Goal: Information Seeking & Learning: Compare options

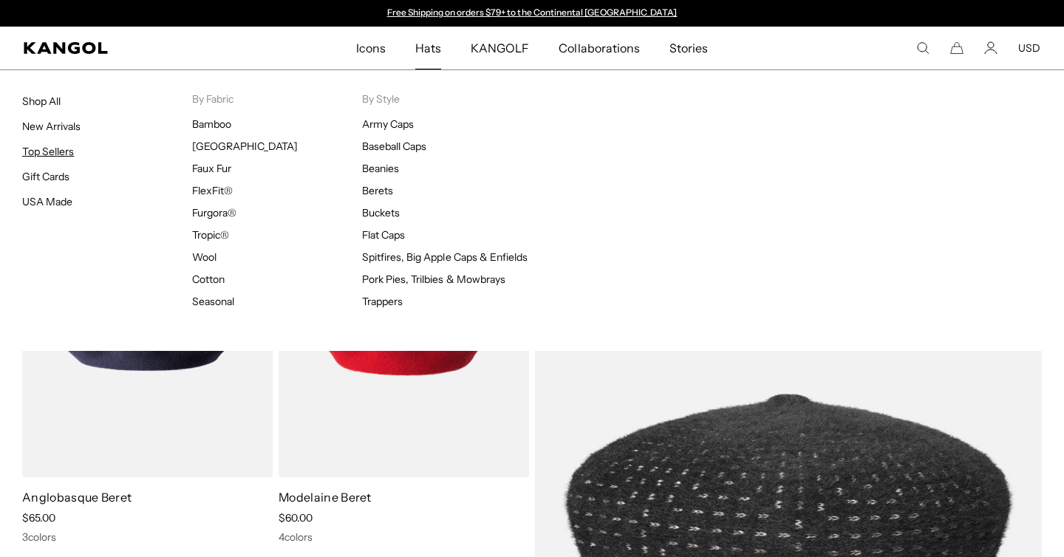
click at [54, 151] on link "Top Sellers" at bounding box center [48, 151] width 52 height 13
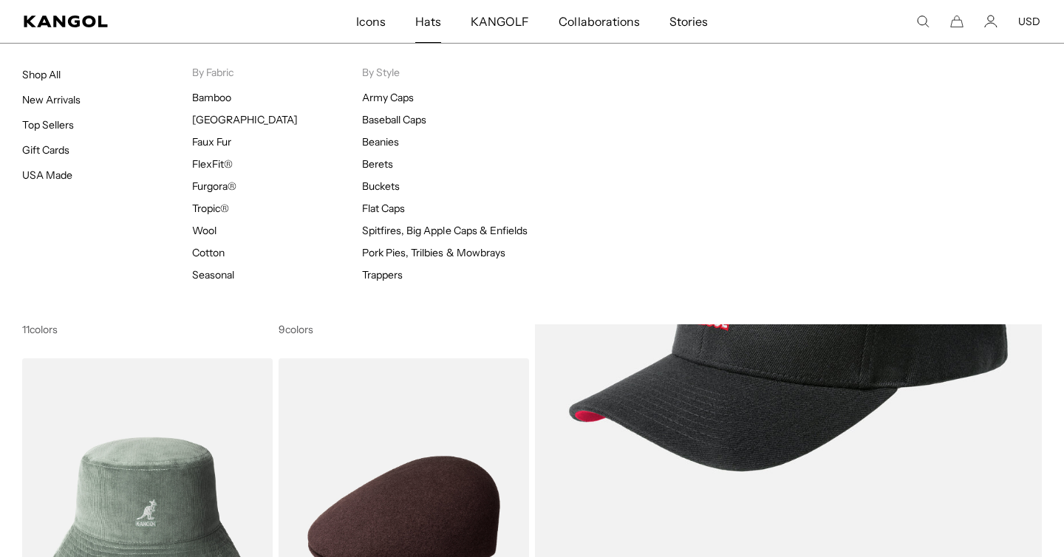
scroll to position [0, 304]
click at [429, 21] on span "Hats" at bounding box center [428, 21] width 26 height 43
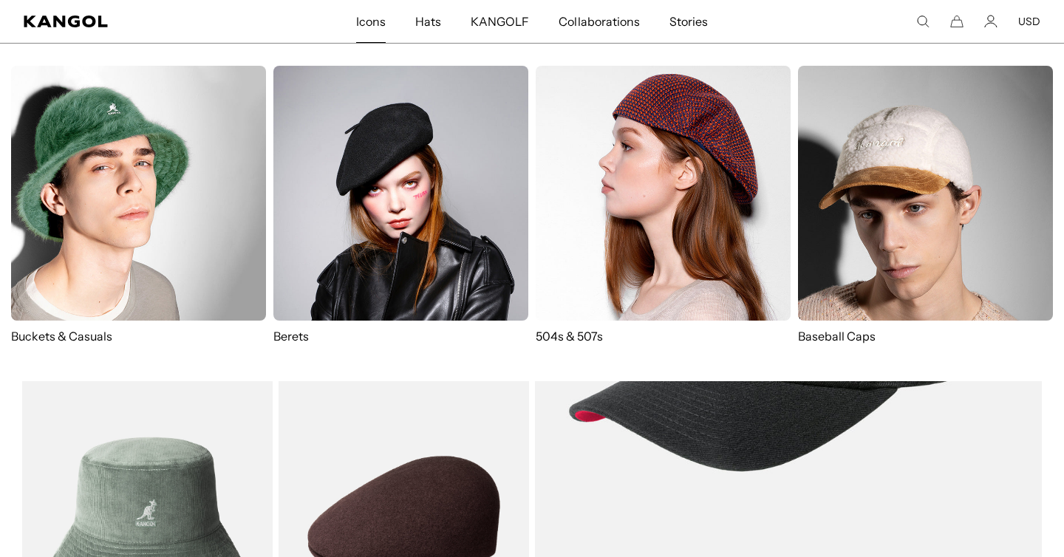
scroll to position [0, 0]
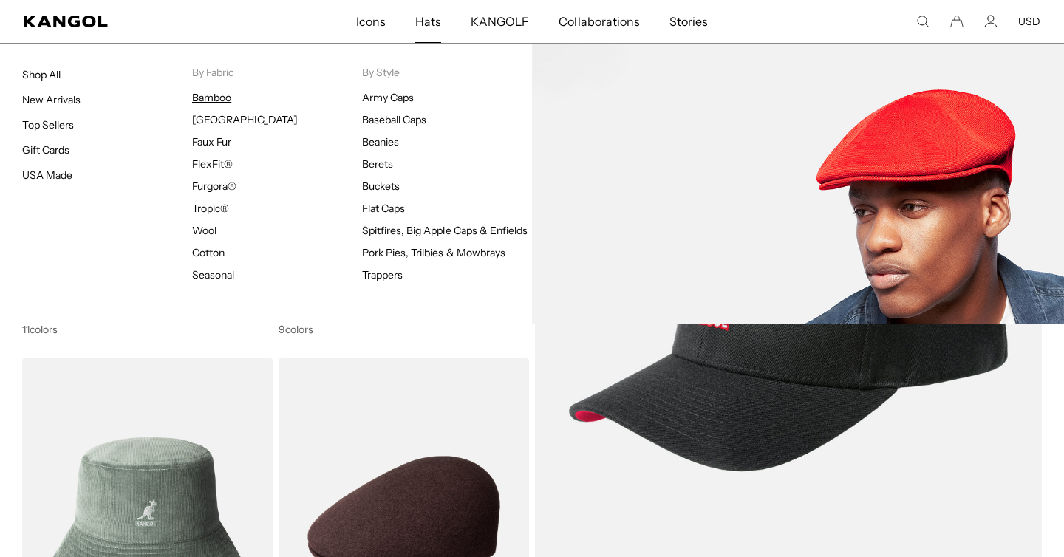
click at [207, 98] on link "Bamboo" at bounding box center [211, 97] width 39 height 13
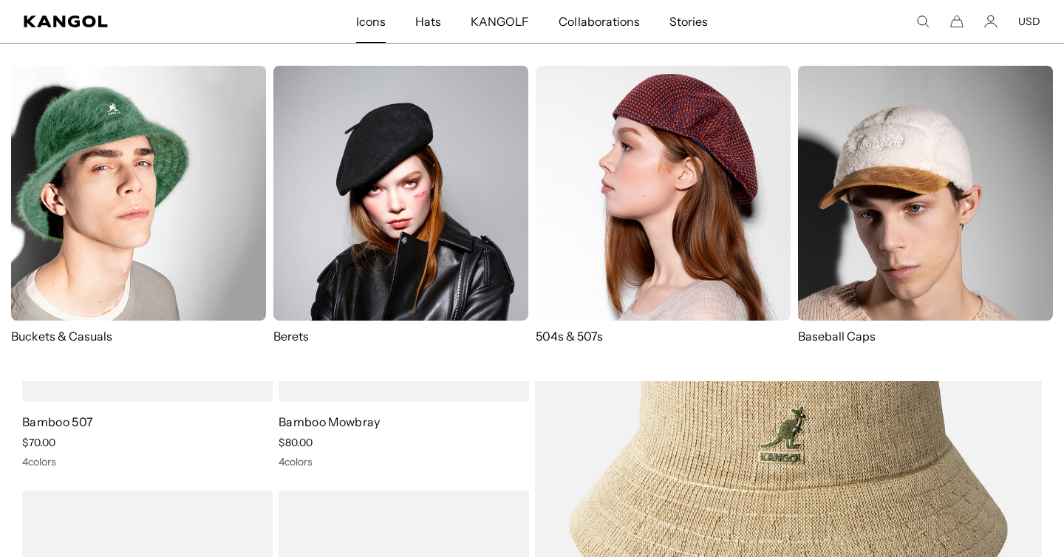
scroll to position [0, 304]
click at [639, 212] on img at bounding box center [663, 193] width 255 height 255
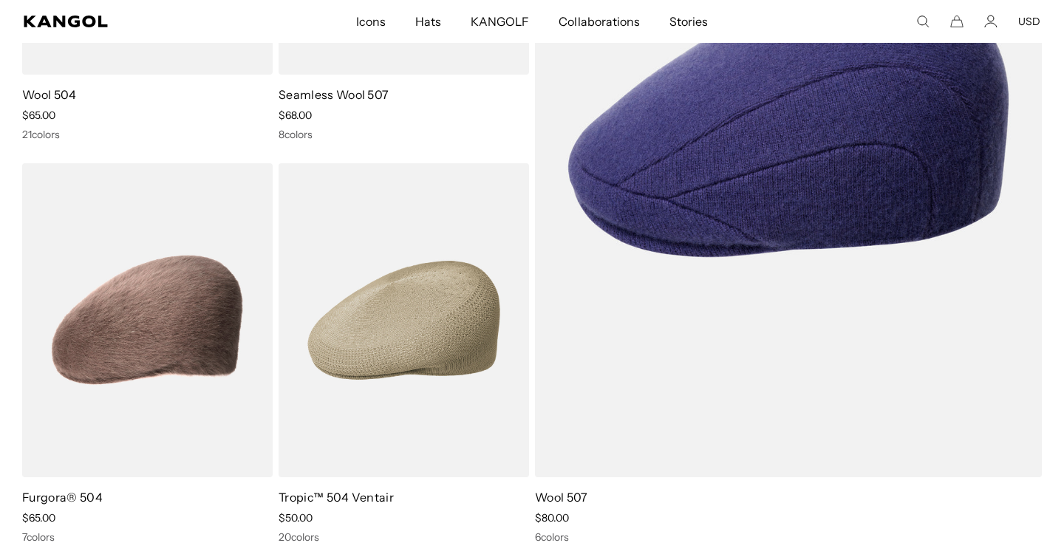
scroll to position [0, 304]
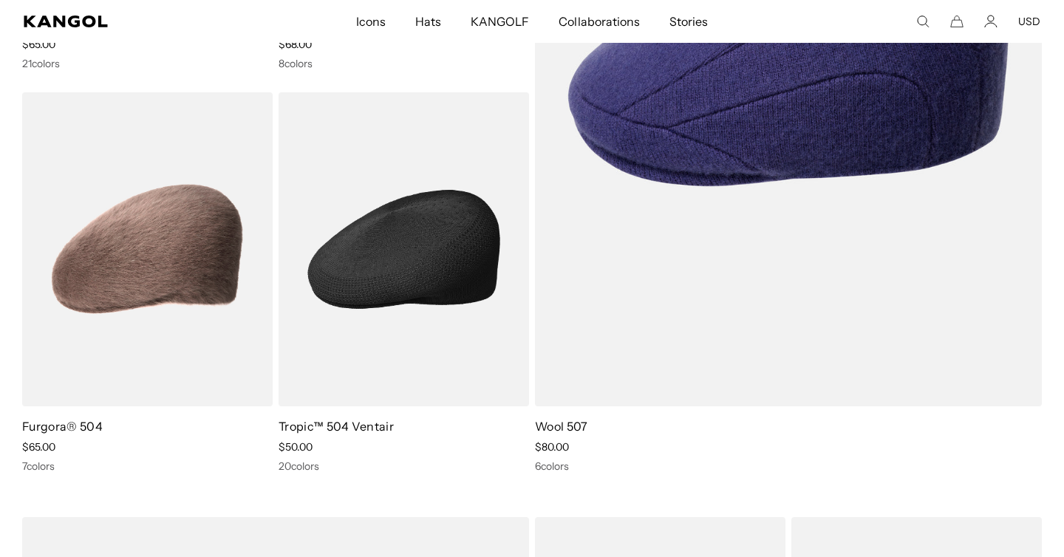
click at [433, 250] on img at bounding box center [403, 249] width 250 height 315
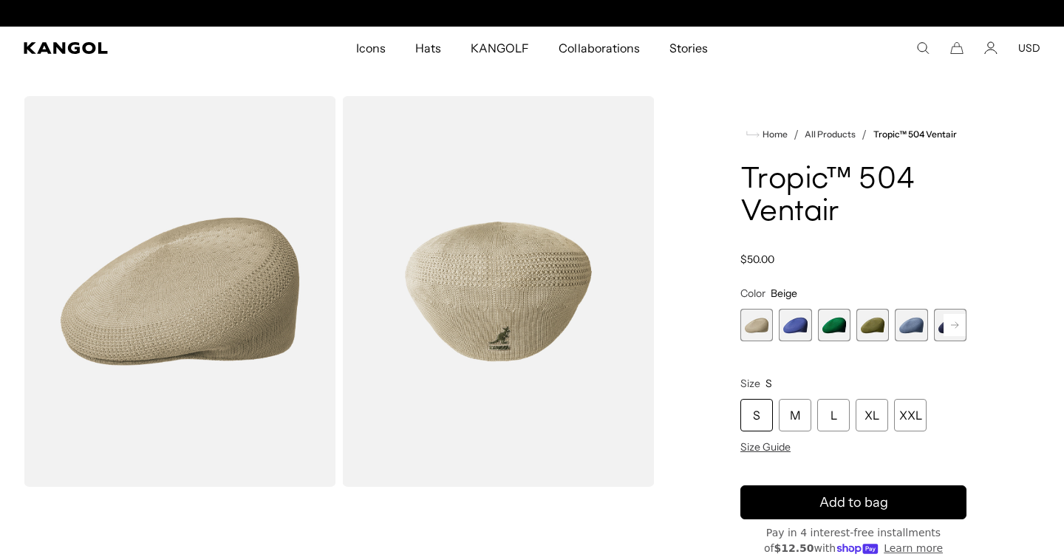
scroll to position [0, 304]
click at [499, 335] on img "Gallery Viewer" at bounding box center [498, 291] width 312 height 391
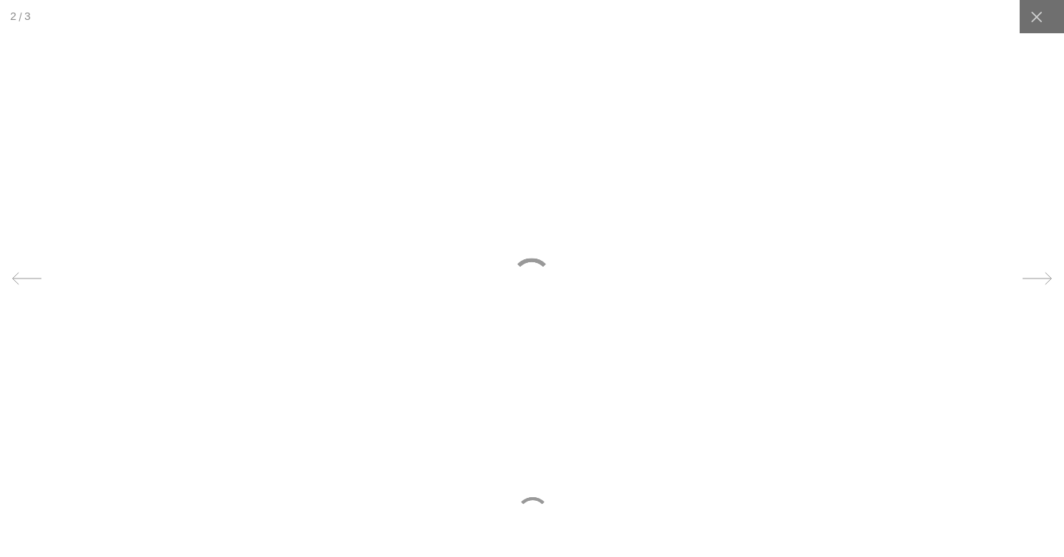
scroll to position [0, 0]
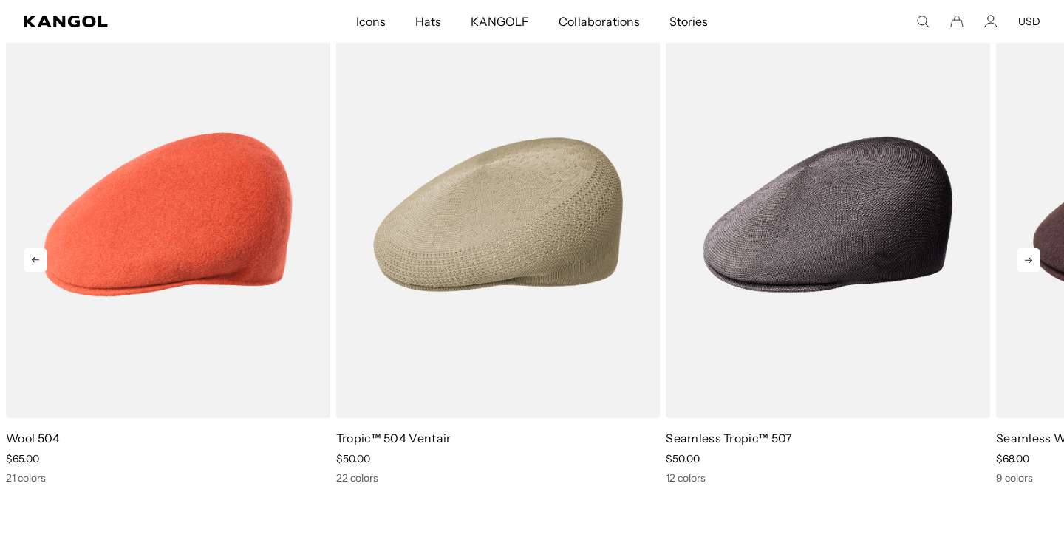
click at [1027, 260] on icon at bounding box center [1028, 260] width 24 height 24
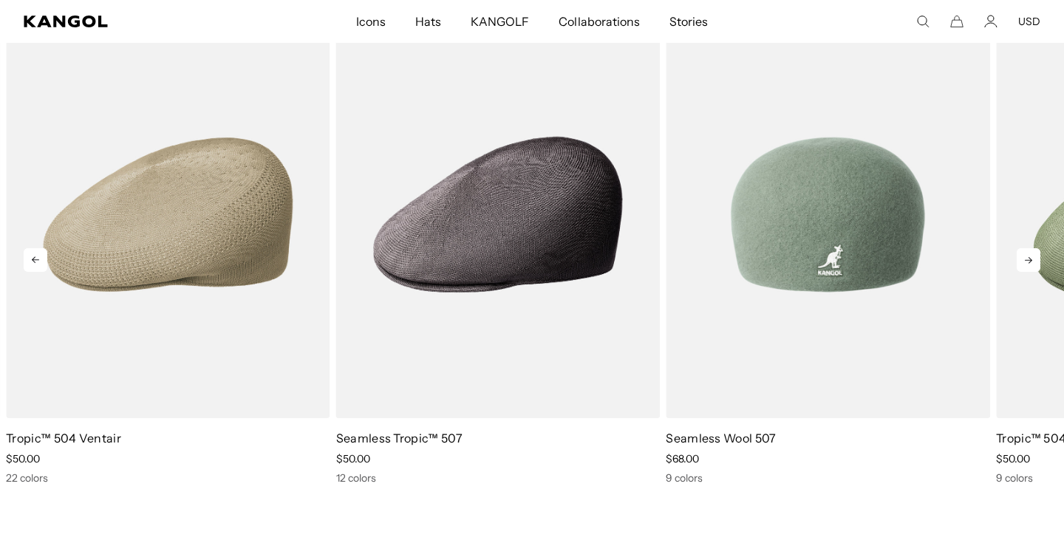
click at [801, 236] on img "4 of 10" at bounding box center [828, 214] width 324 height 407
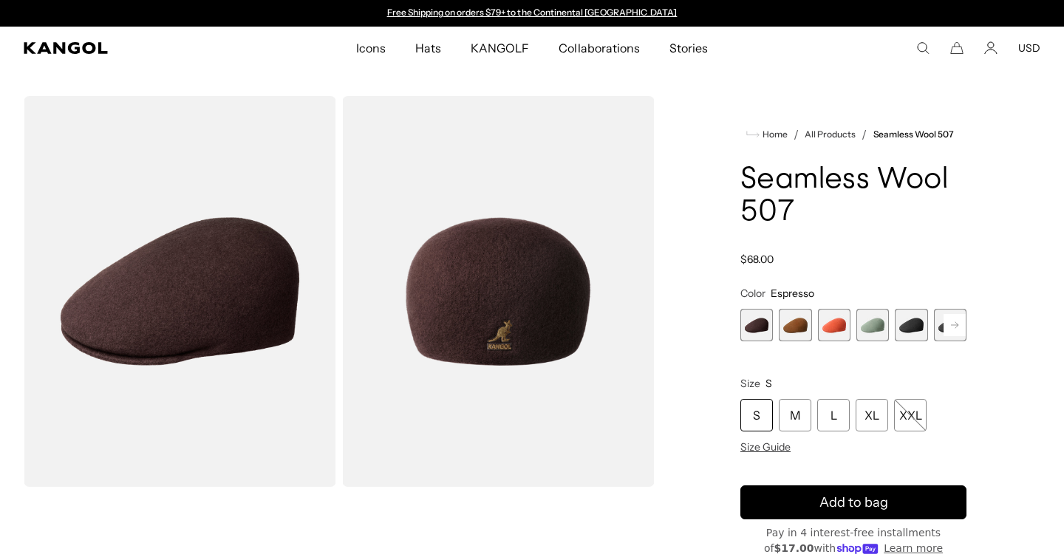
click at [230, 287] on img "Gallery Viewer" at bounding box center [180, 291] width 312 height 391
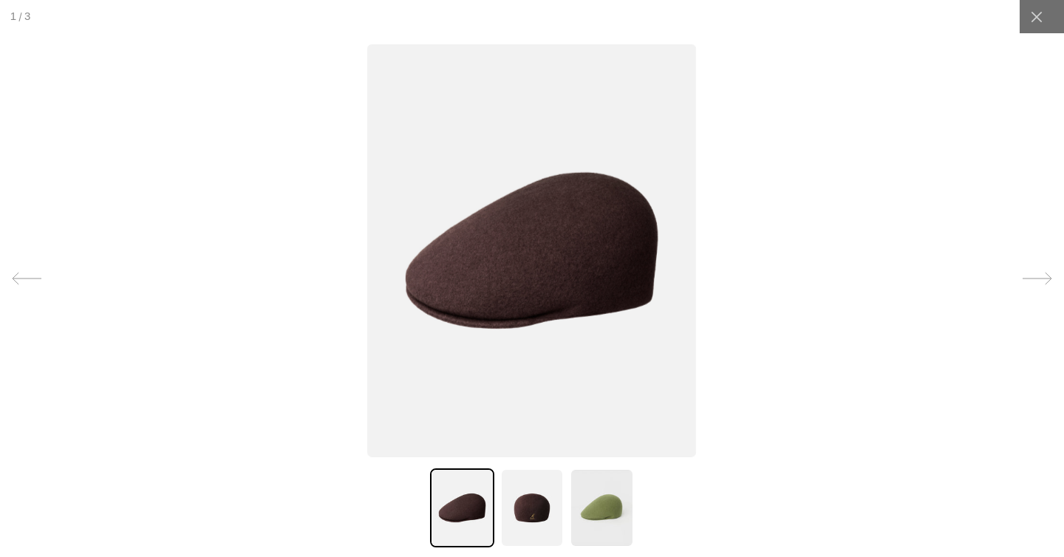
click at [1039, 278] on icon at bounding box center [1036, 279] width 29 height 12
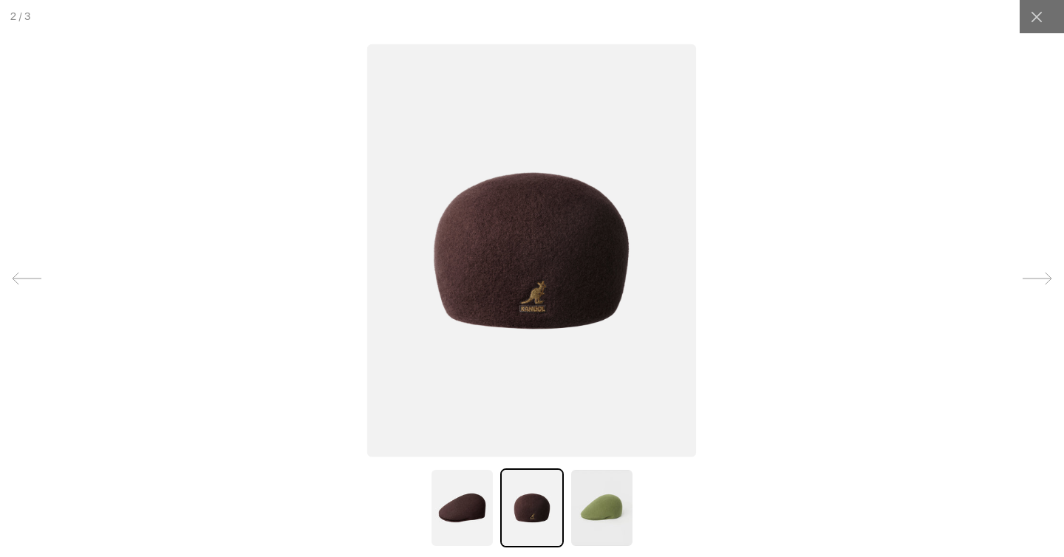
click at [1039, 278] on icon at bounding box center [1036, 279] width 29 height 12
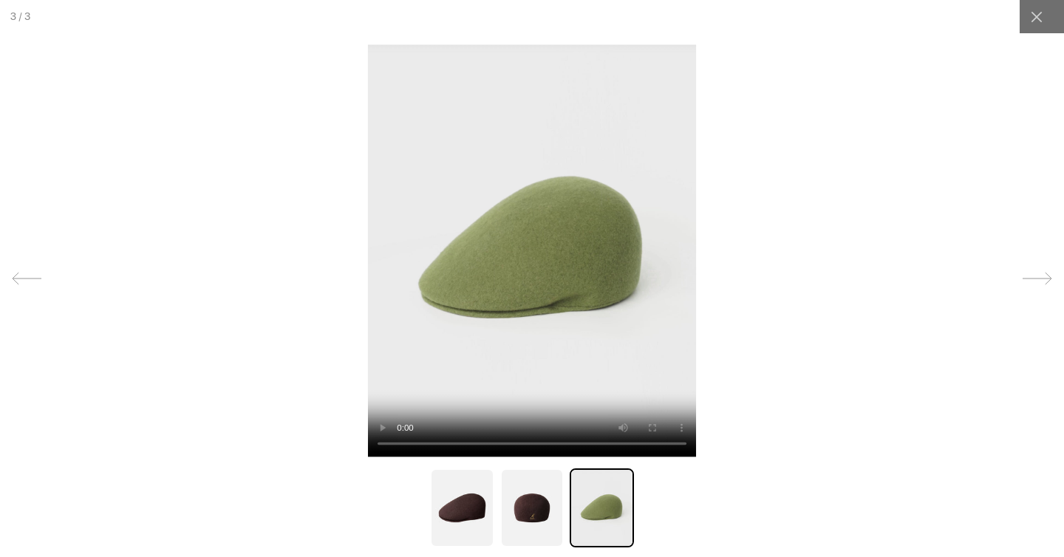
scroll to position [0, 304]
click at [1039, 278] on icon at bounding box center [1036, 279] width 29 height 12
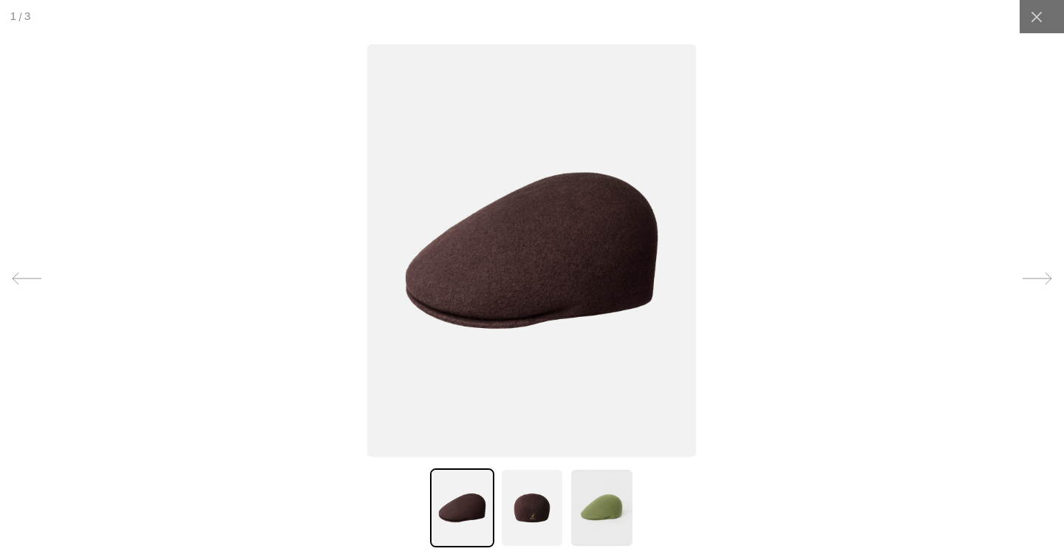
click at [1039, 278] on icon at bounding box center [1036, 279] width 29 height 12
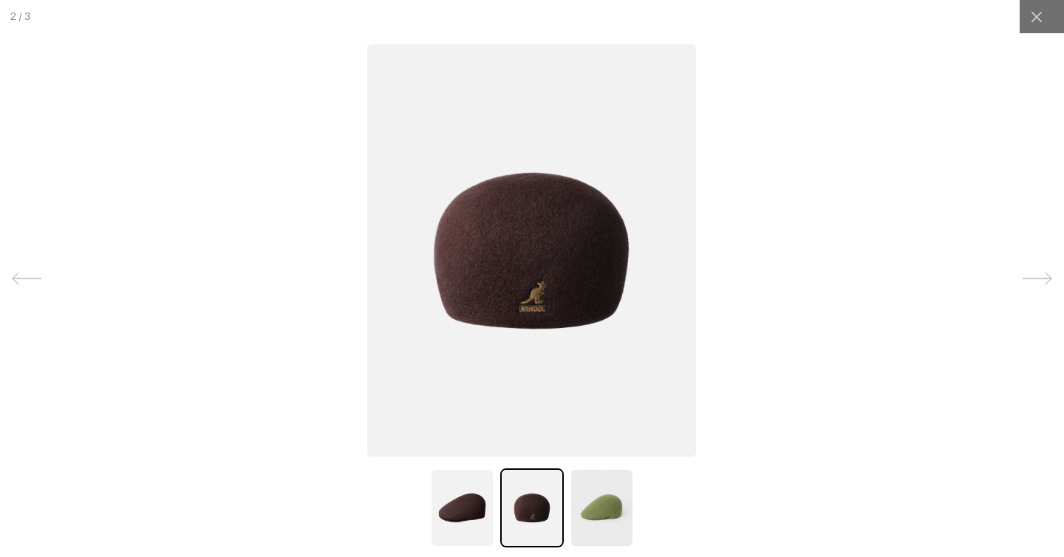
click at [1040, 273] on icon at bounding box center [1037, 279] width 30 height 30
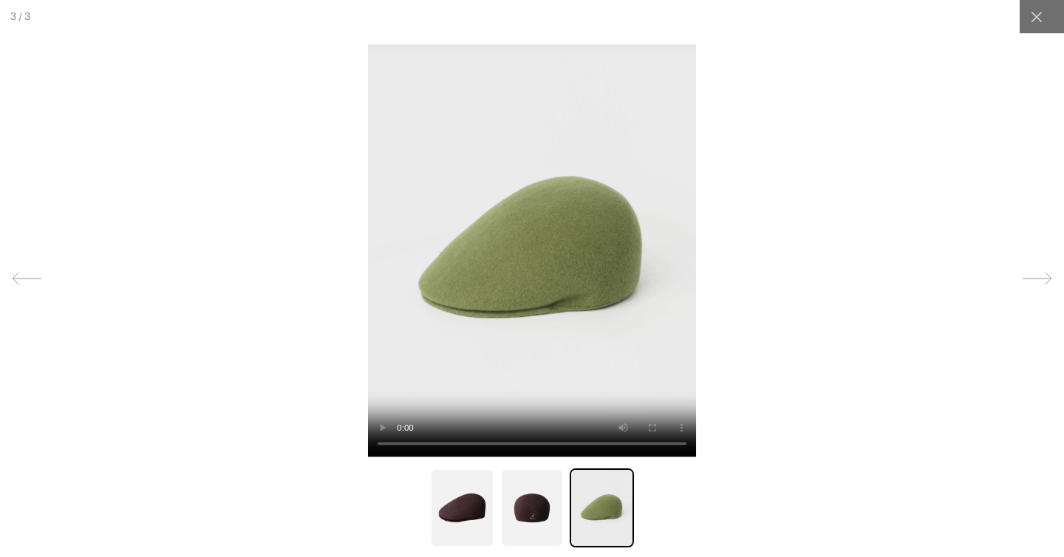
scroll to position [0, 0]
click at [476, 504] on img at bounding box center [462, 507] width 64 height 79
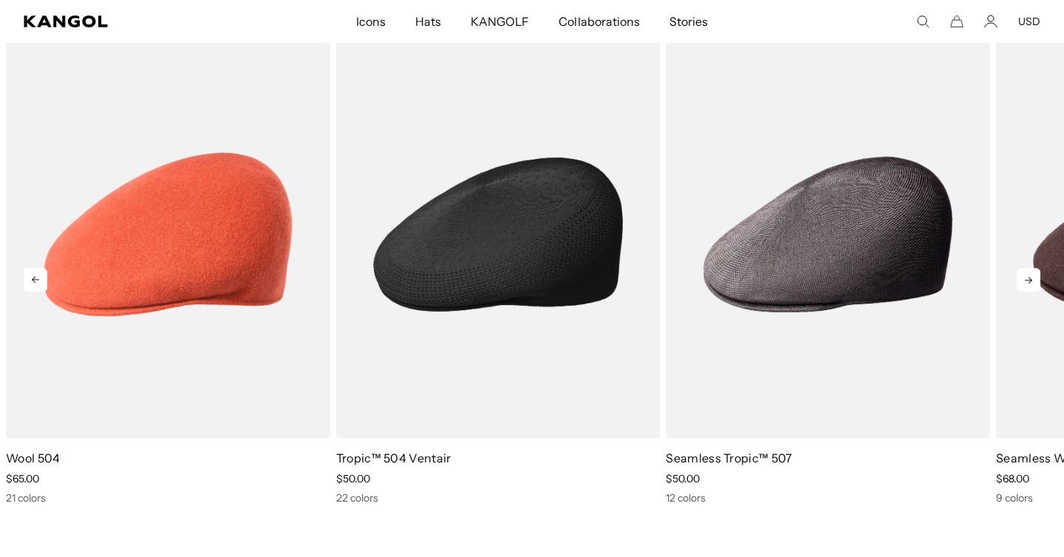
click at [484, 263] on img "2 of 10" at bounding box center [498, 234] width 324 height 407
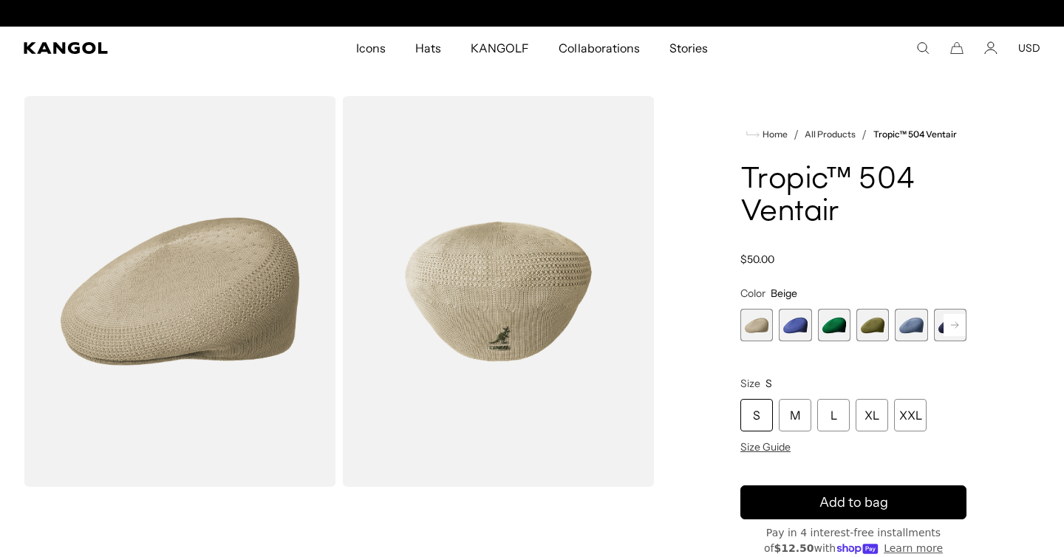
scroll to position [0, 304]
click at [872, 324] on span "4 of 22" at bounding box center [872, 325] width 32 height 32
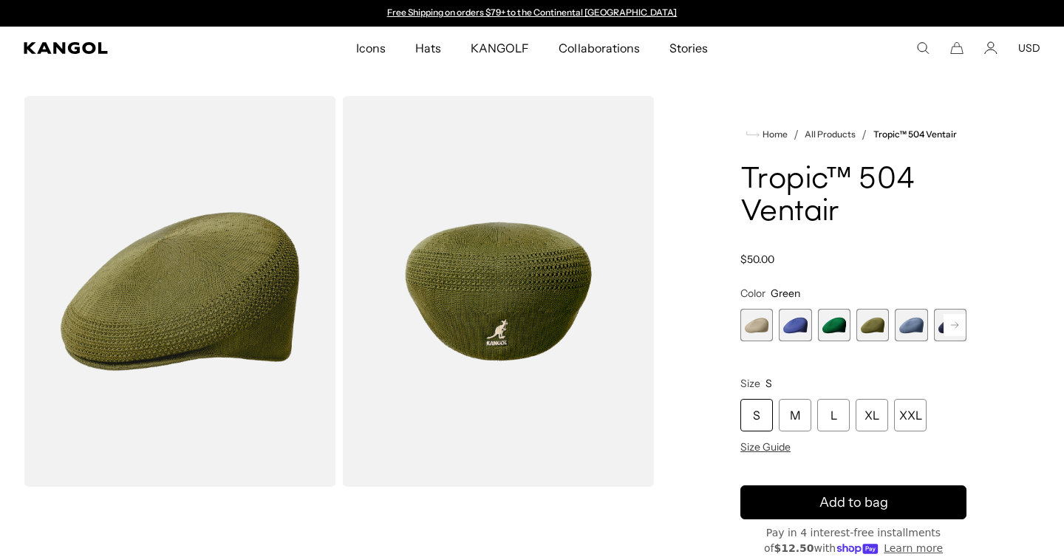
click at [953, 326] on rect at bounding box center [954, 325] width 22 height 22
click at [954, 321] on rect at bounding box center [954, 325] width 22 height 22
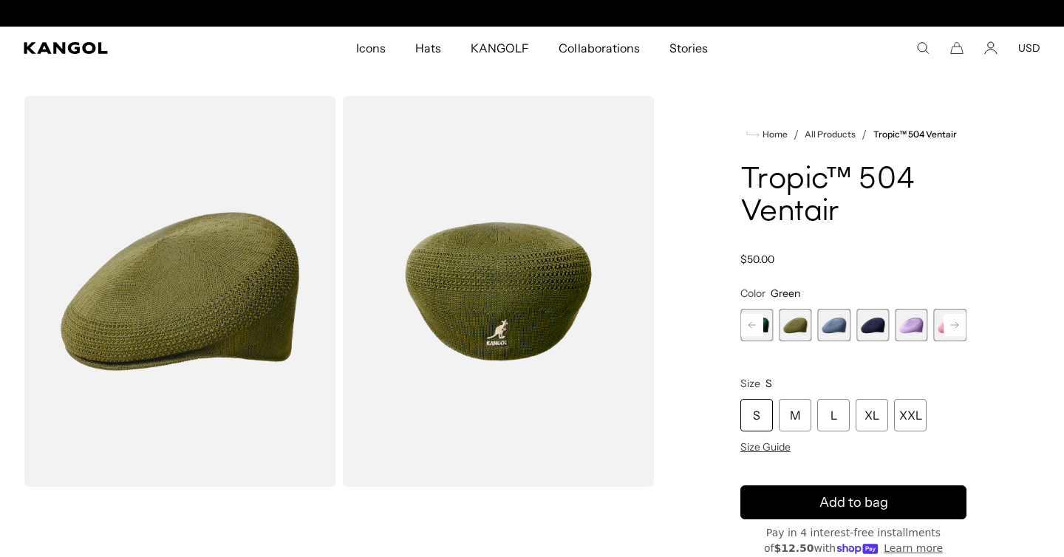
scroll to position [0, 304]
click at [954, 321] on rect at bounding box center [954, 325] width 22 height 22
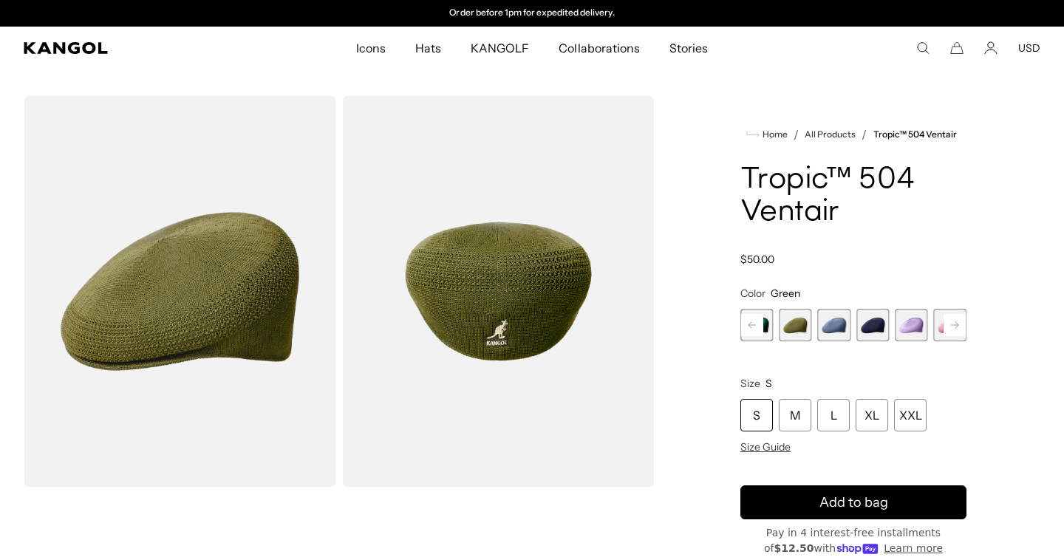
click at [954, 321] on rect at bounding box center [954, 325] width 22 height 22
click at [954, 323] on rect at bounding box center [954, 325] width 22 height 22
click at [952, 323] on rect at bounding box center [954, 325] width 22 height 22
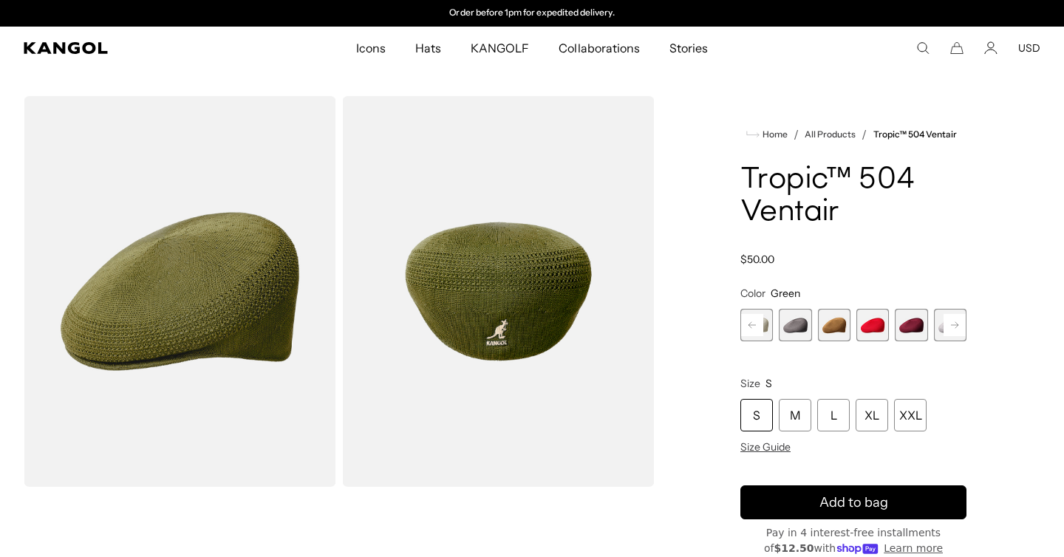
click at [954, 321] on rect at bounding box center [954, 325] width 22 height 22
click at [836, 323] on span "14 of 22" at bounding box center [834, 325] width 32 height 32
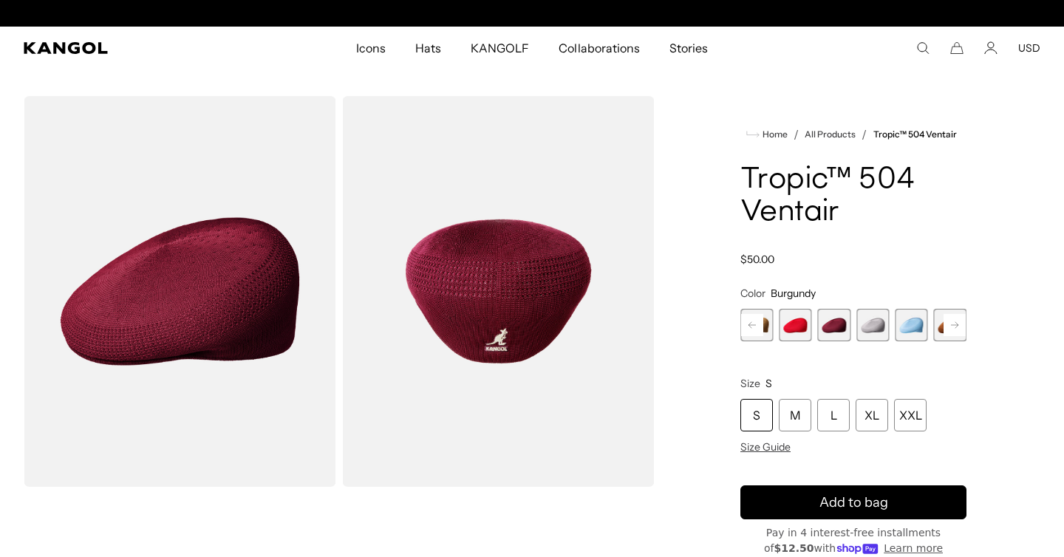
scroll to position [0, 304]
click at [955, 324] on rect at bounding box center [954, 325] width 22 height 22
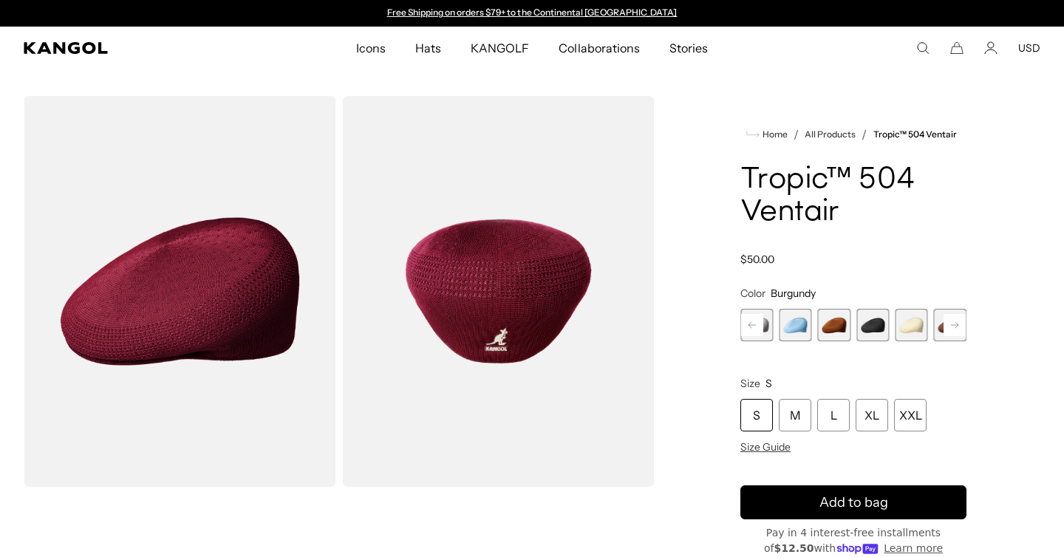
click at [833, 319] on span "17 of 22" at bounding box center [834, 325] width 32 height 32
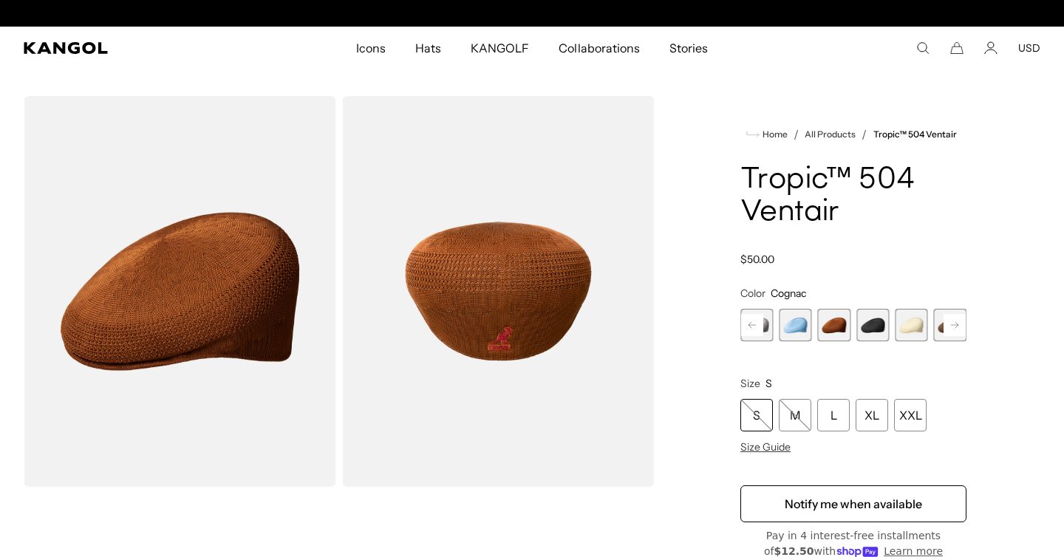
scroll to position [0, 304]
click at [953, 324] on icon at bounding box center [954, 325] width 7 height 6
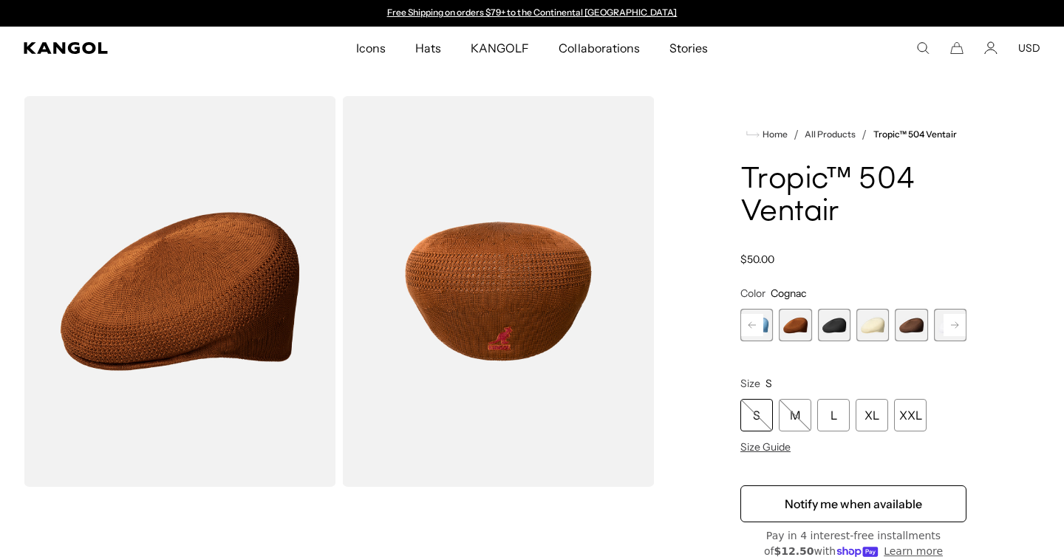
click at [913, 323] on span "20 of 22" at bounding box center [910, 325] width 32 height 32
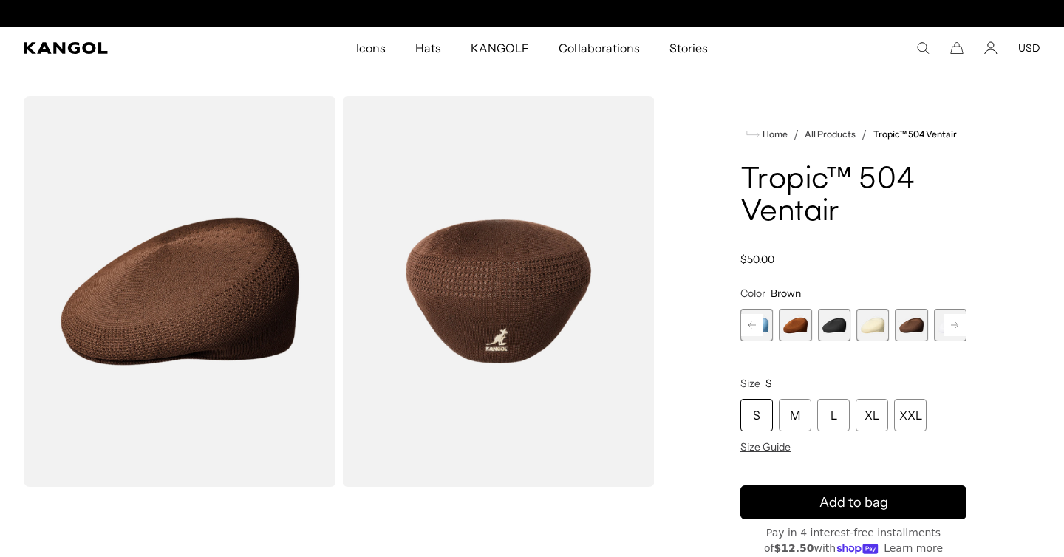
scroll to position [0, 304]
click at [957, 324] on rect at bounding box center [954, 325] width 22 height 22
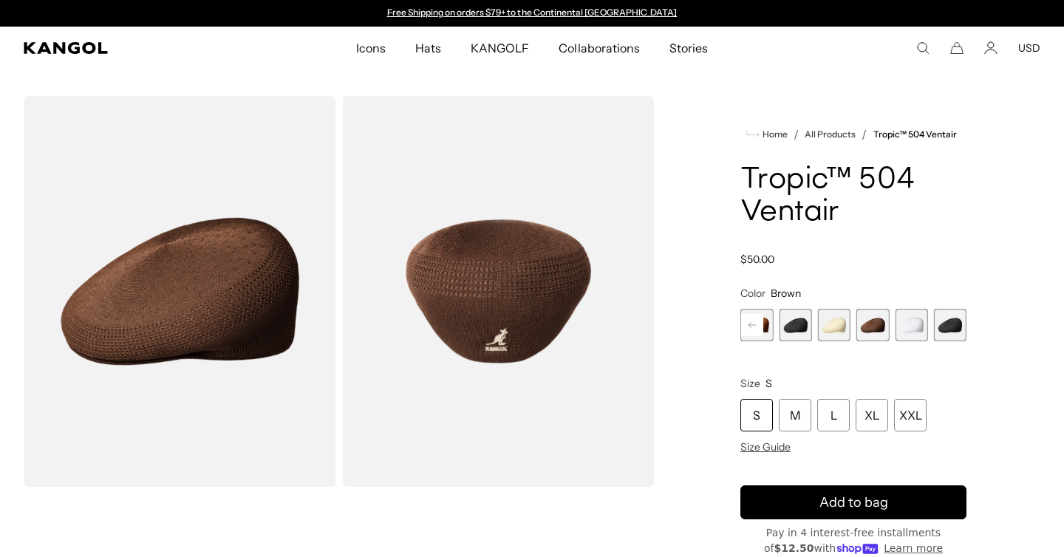
click at [957, 324] on span "22 of 22" at bounding box center [950, 325] width 32 height 32
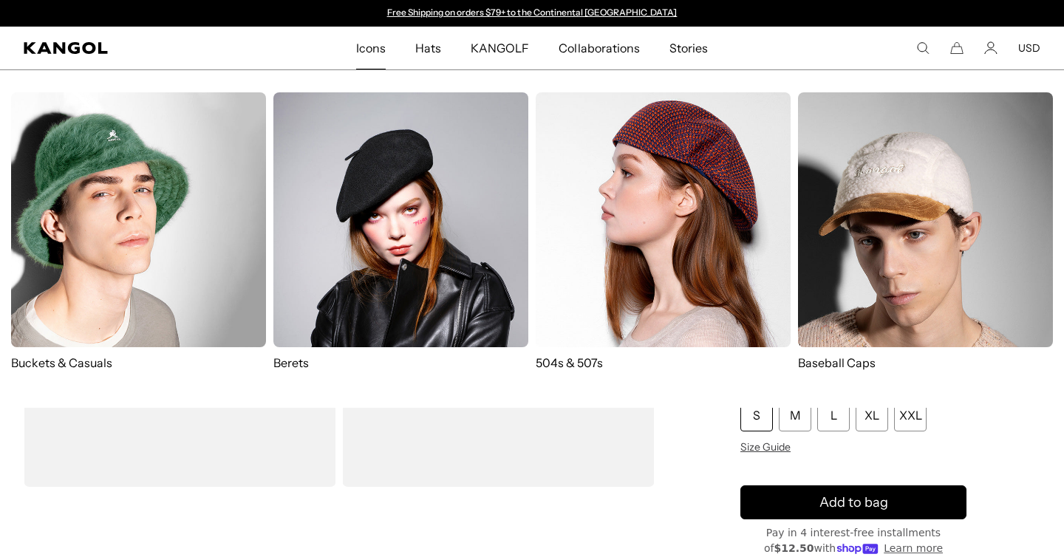
click at [612, 194] on img at bounding box center [663, 219] width 255 height 255
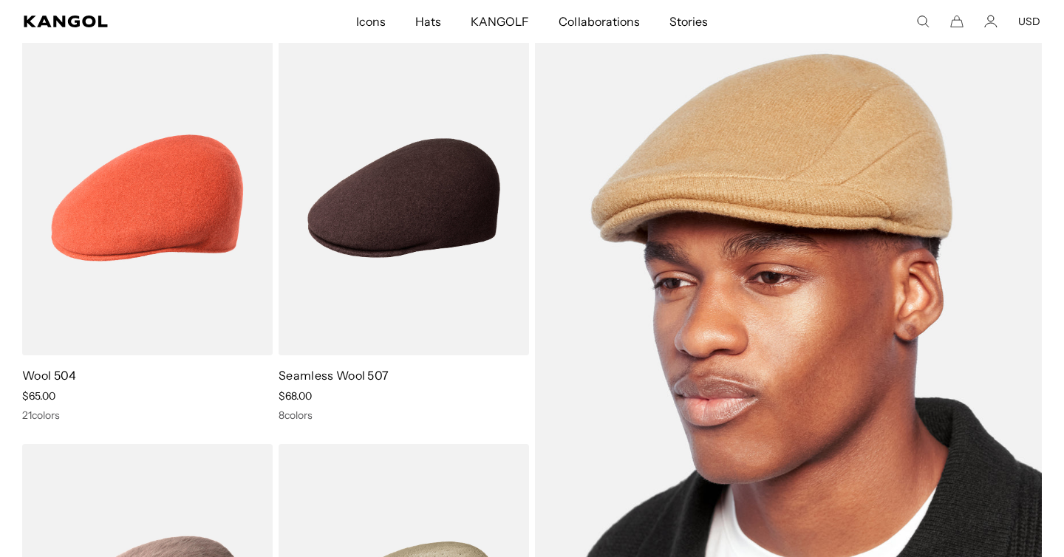
scroll to position [123, 0]
click at [709, 301] on img at bounding box center [788, 398] width 507 height 717
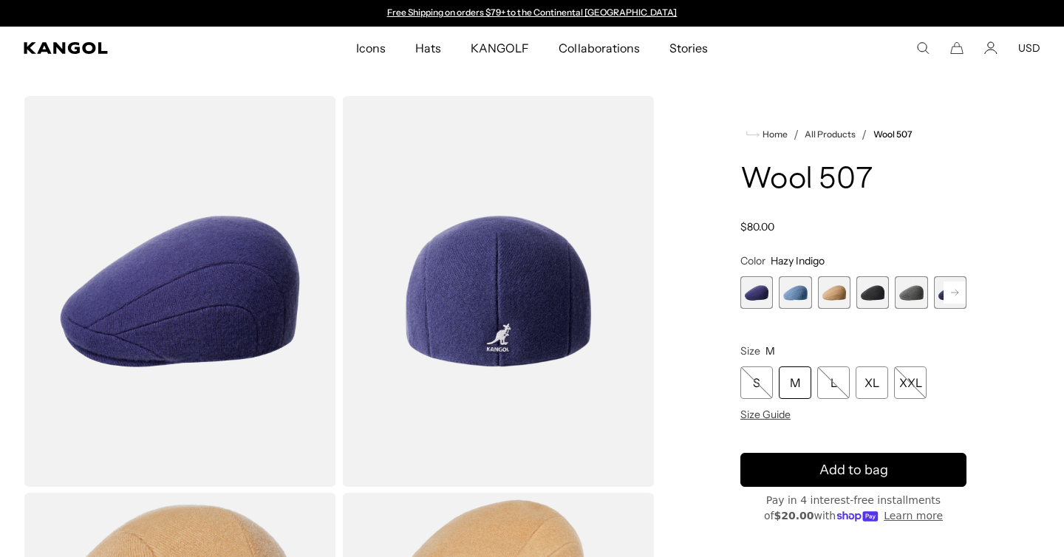
click at [952, 298] on rect at bounding box center [954, 292] width 22 height 22
click at [833, 292] on span "4 of 7" at bounding box center [834, 292] width 32 height 32
click at [750, 292] on icon at bounding box center [751, 293] width 7 height 6
click at [750, 292] on span "1 of 7" at bounding box center [756, 292] width 32 height 32
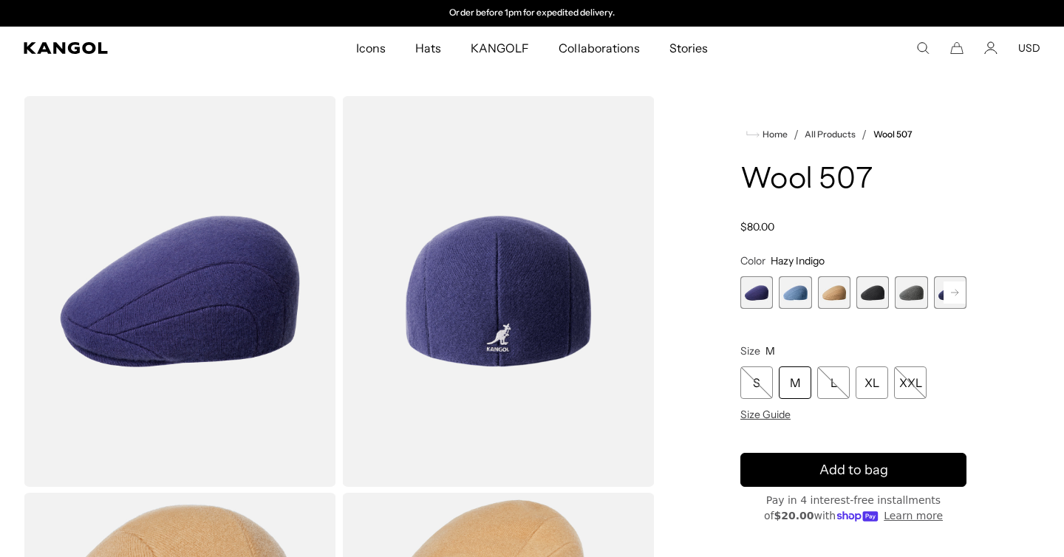
click at [875, 293] on span "4 of 7" at bounding box center [872, 292] width 32 height 32
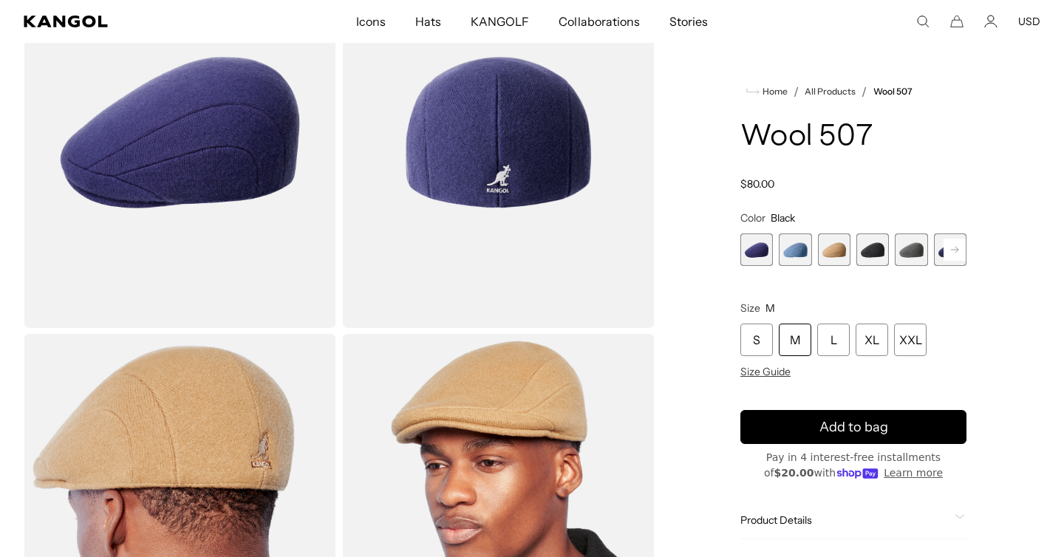
scroll to position [146, 0]
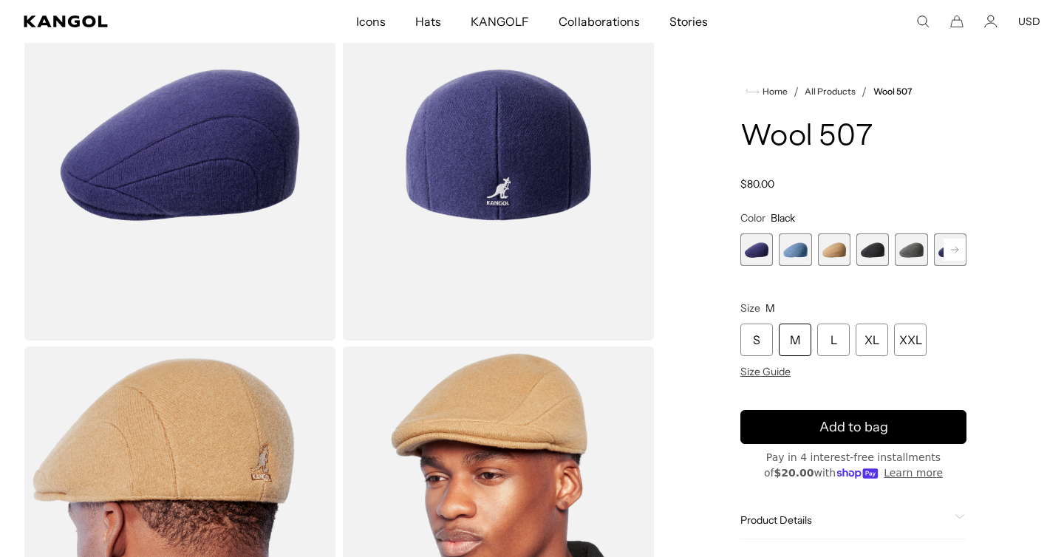
click at [868, 247] on span "4 of 7" at bounding box center [872, 249] width 32 height 32
click at [867, 253] on span "4 of 7" at bounding box center [872, 249] width 32 height 32
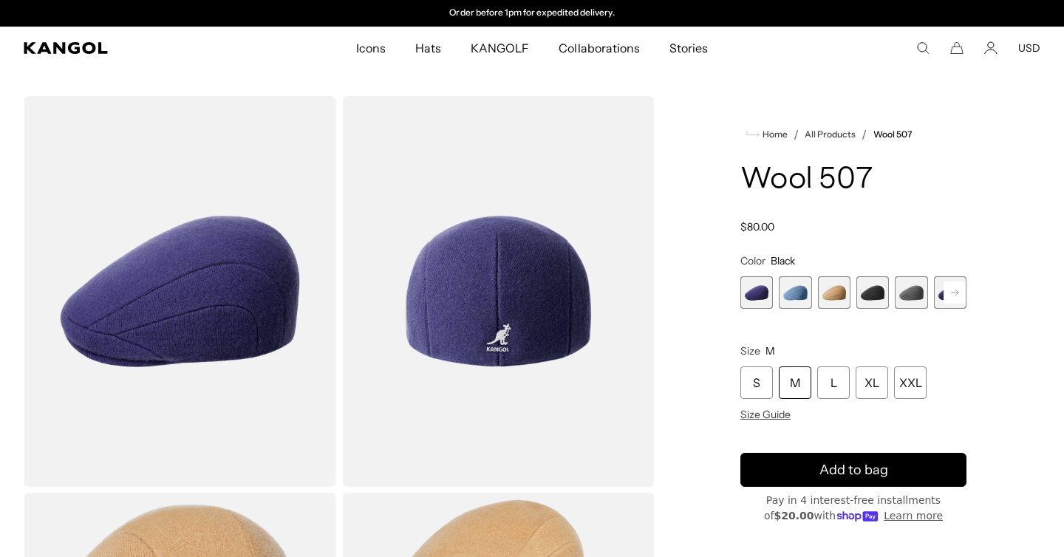
click at [872, 290] on span "4 of 7" at bounding box center [872, 292] width 32 height 32
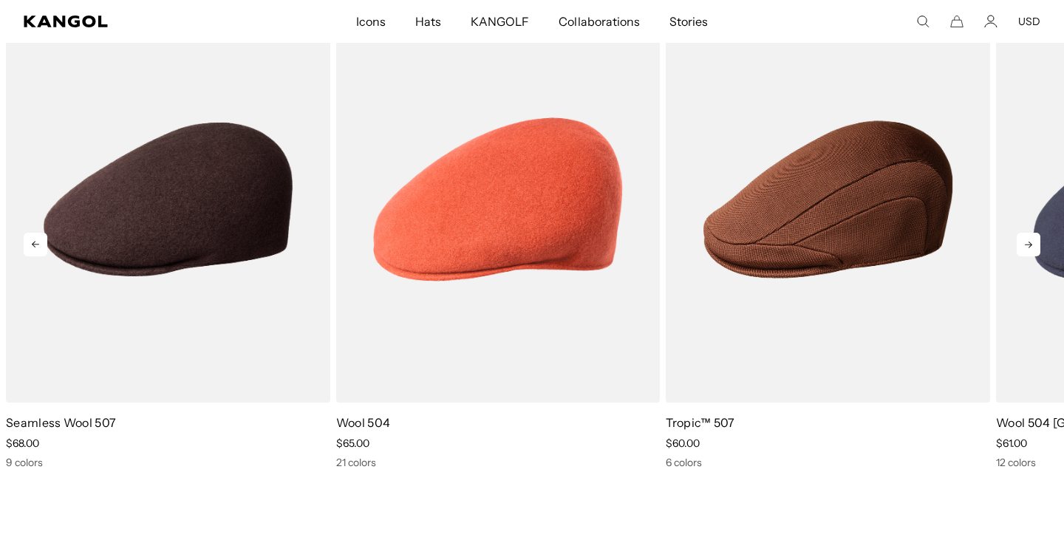
click at [1031, 242] on icon at bounding box center [1028, 245] width 24 height 24
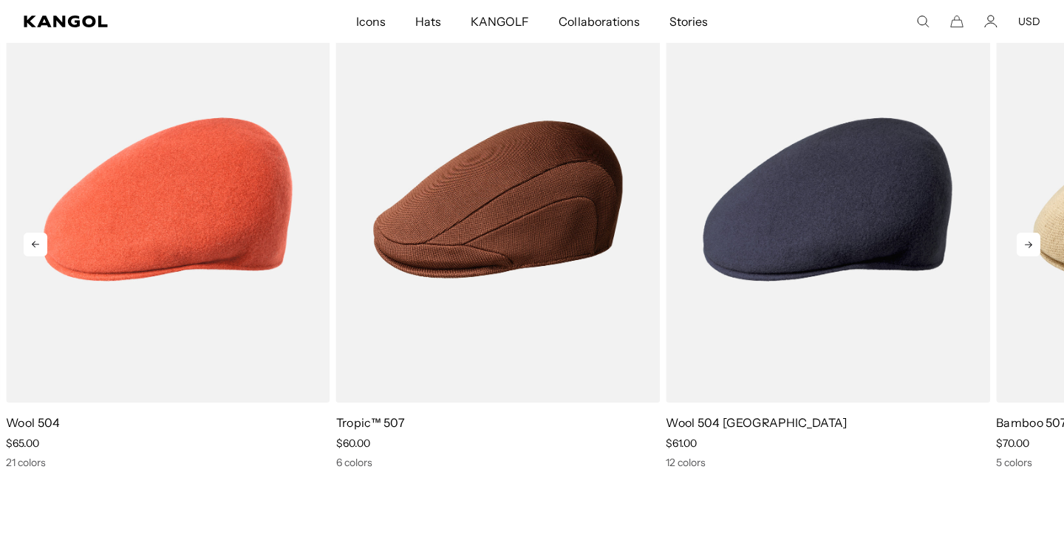
click at [1031, 242] on icon at bounding box center [1028, 245] width 24 height 24
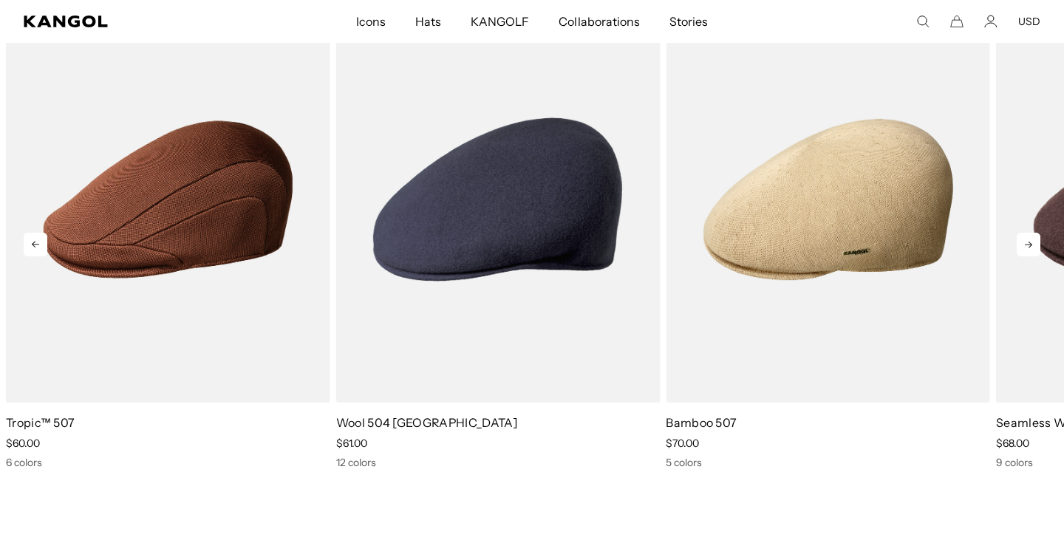
scroll to position [0, 0]
click at [1031, 242] on icon at bounding box center [1028, 245] width 24 height 24
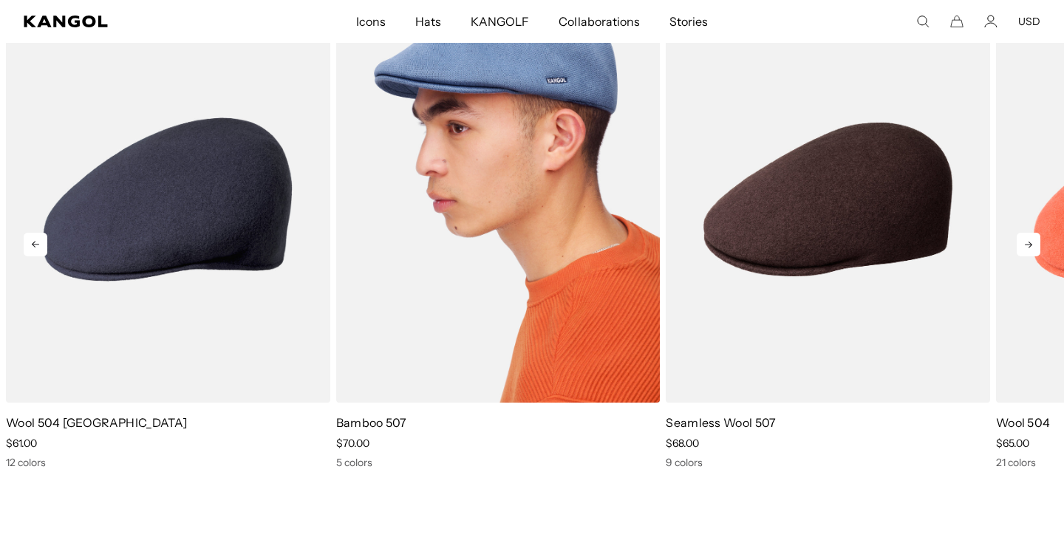
click at [493, 222] on img "5 of 5" at bounding box center [498, 199] width 324 height 407
click at [501, 236] on img "5 of 5" at bounding box center [498, 199] width 324 height 407
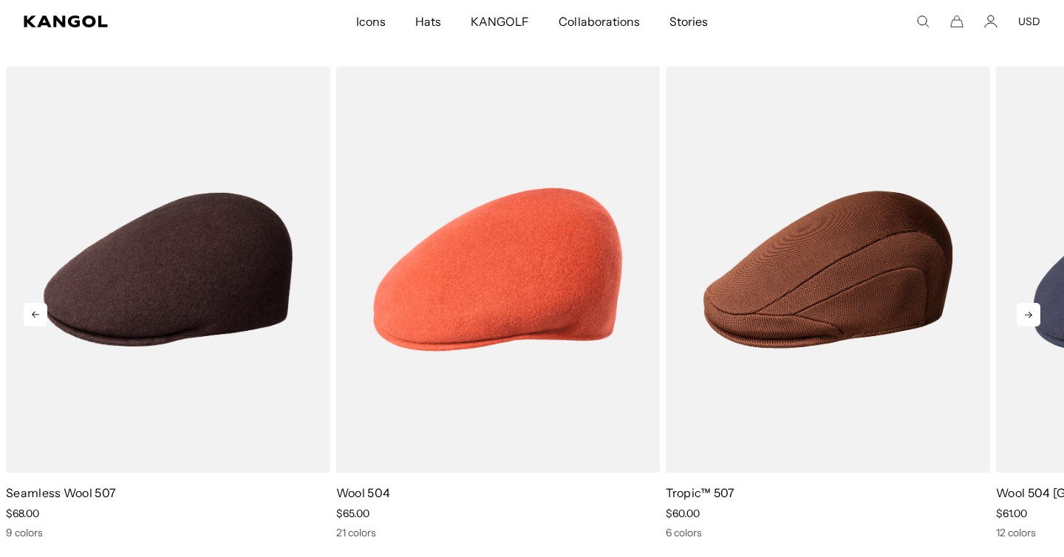
click at [1030, 308] on icon at bounding box center [1028, 315] width 24 height 24
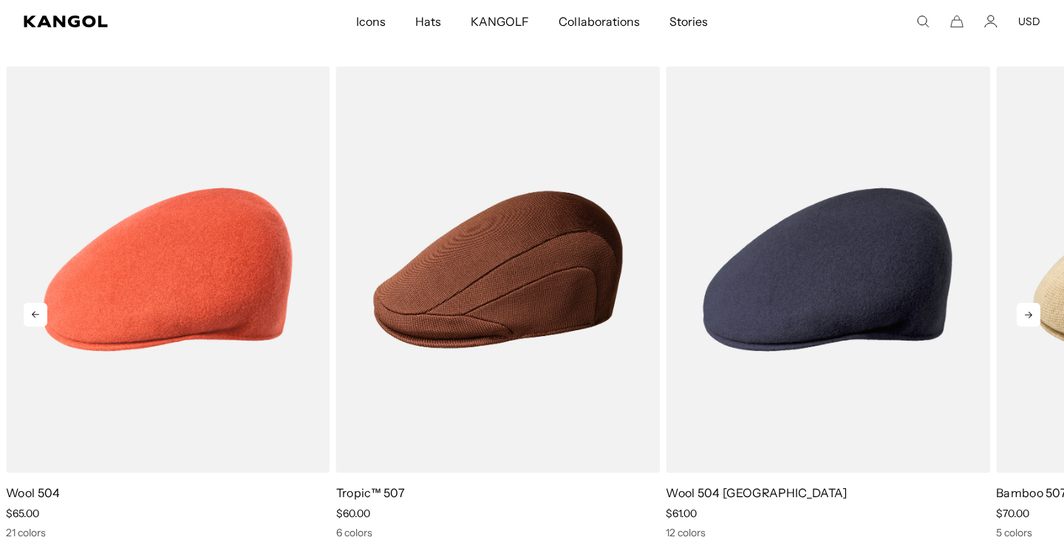
click at [1030, 308] on icon at bounding box center [1028, 315] width 24 height 24
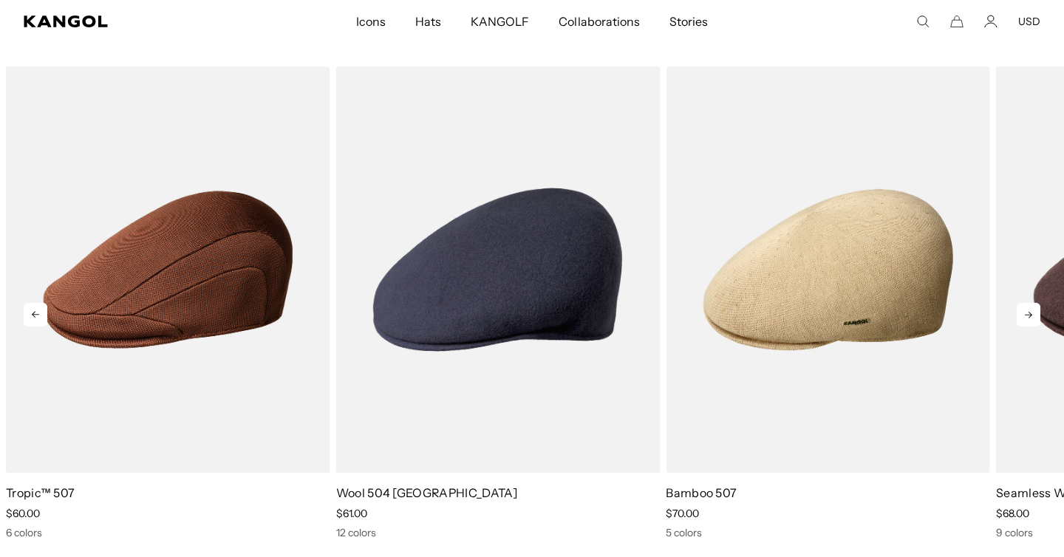
click at [1030, 308] on icon at bounding box center [1028, 315] width 24 height 24
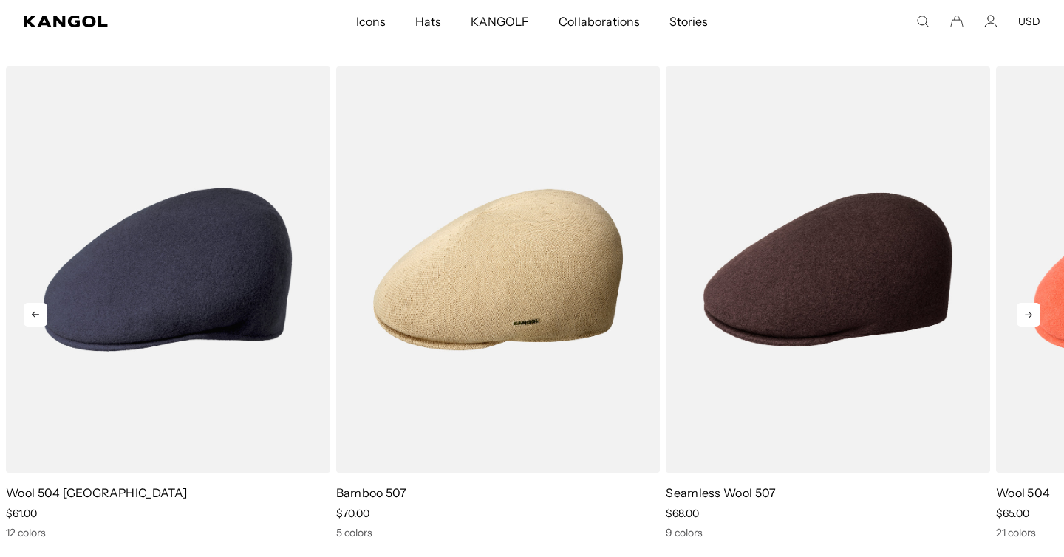
scroll to position [0, 304]
click at [1030, 308] on icon at bounding box center [1028, 315] width 24 height 24
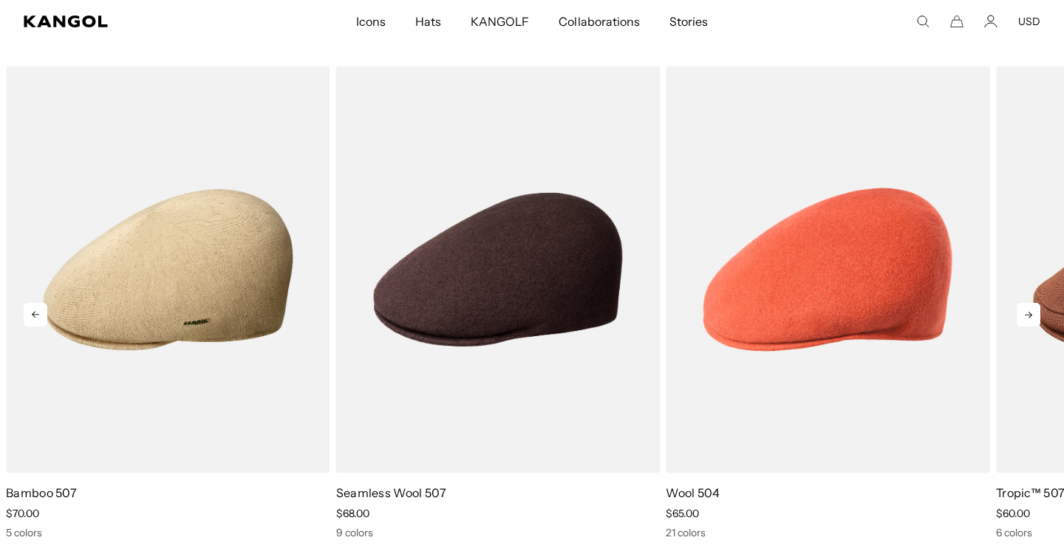
click at [1030, 308] on icon at bounding box center [1028, 315] width 24 height 24
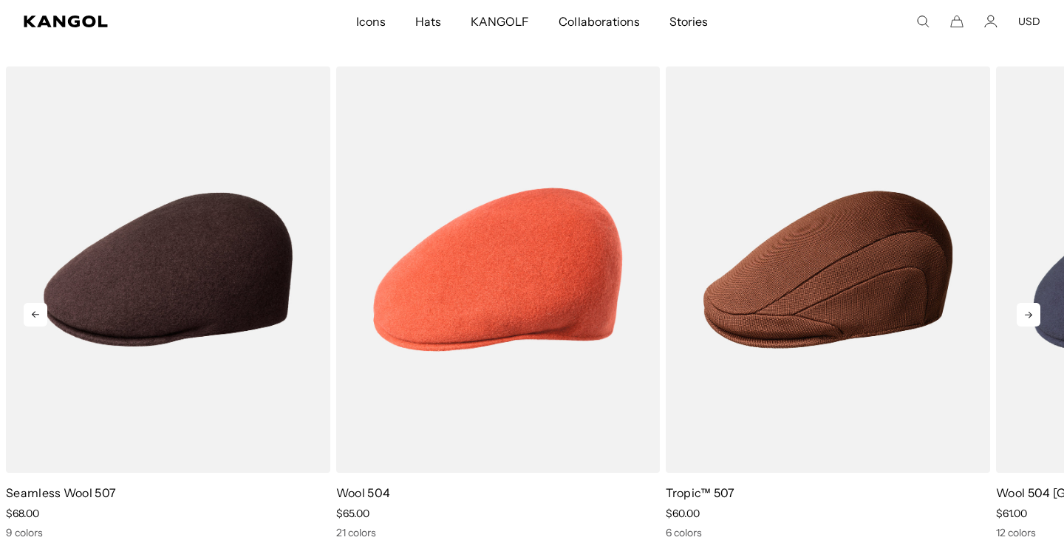
click at [1030, 308] on icon at bounding box center [1028, 315] width 24 height 24
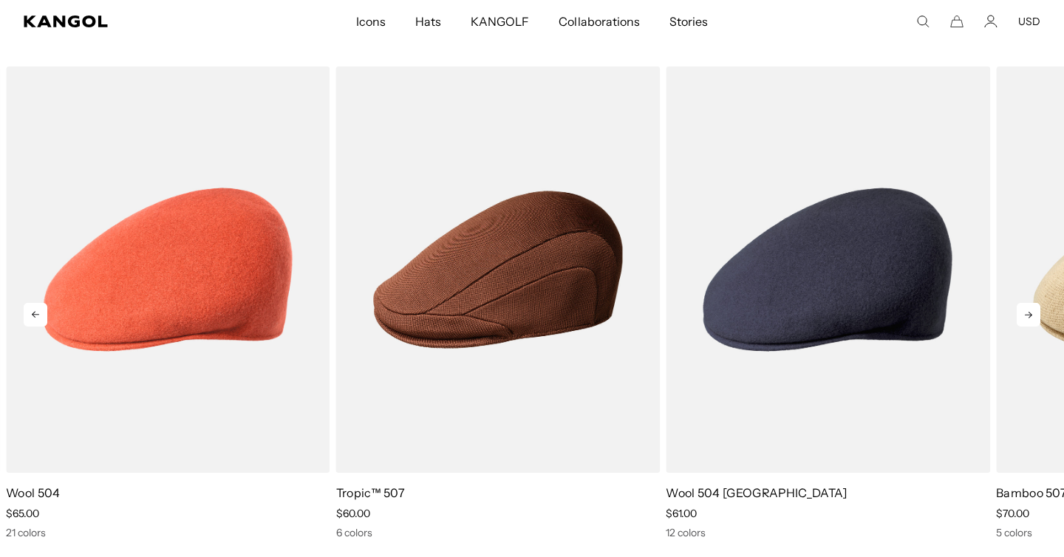
click at [1030, 308] on icon at bounding box center [1028, 315] width 24 height 24
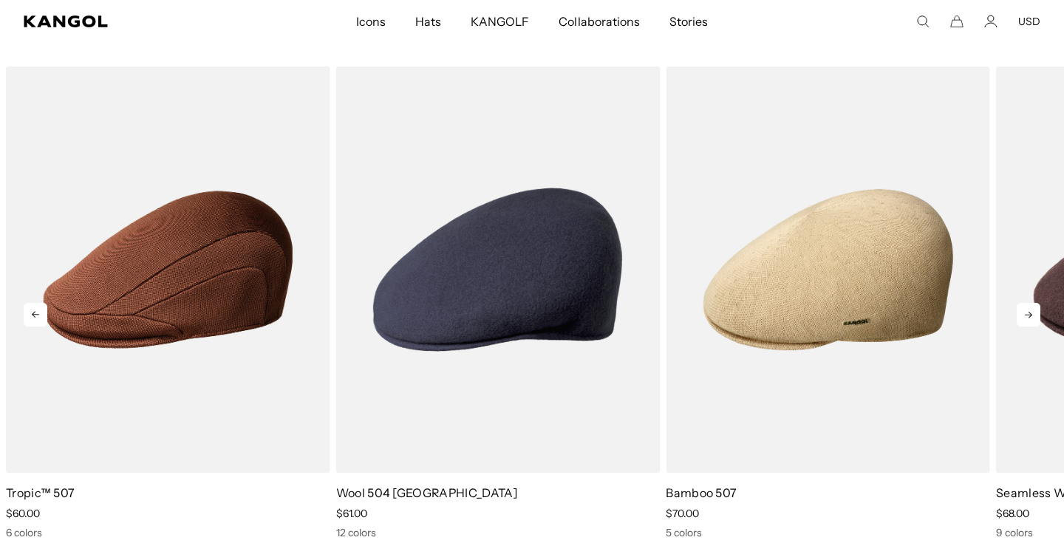
scroll to position [0, 0]
click at [1030, 308] on icon at bounding box center [1028, 315] width 24 height 24
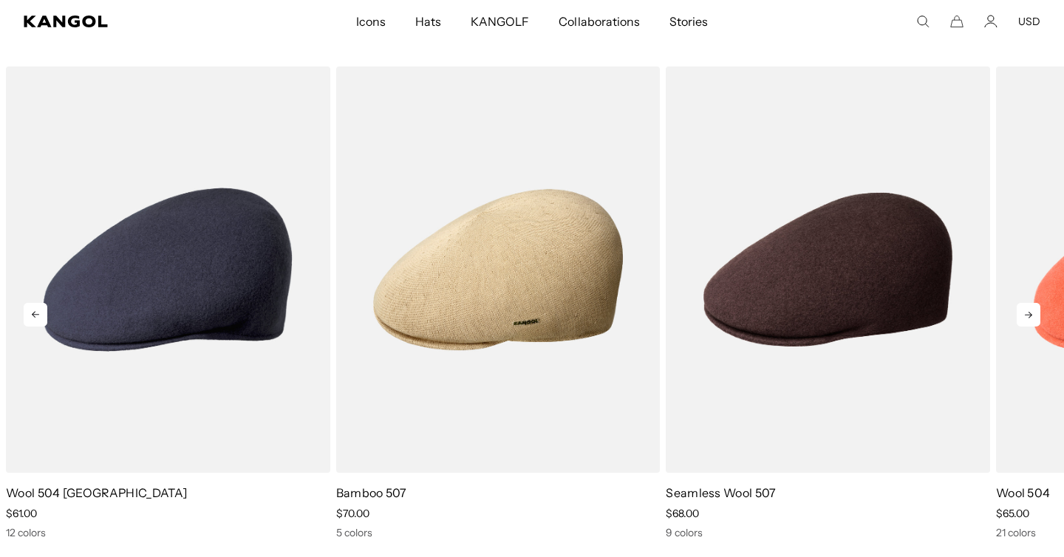
click at [1030, 308] on icon at bounding box center [1028, 315] width 24 height 24
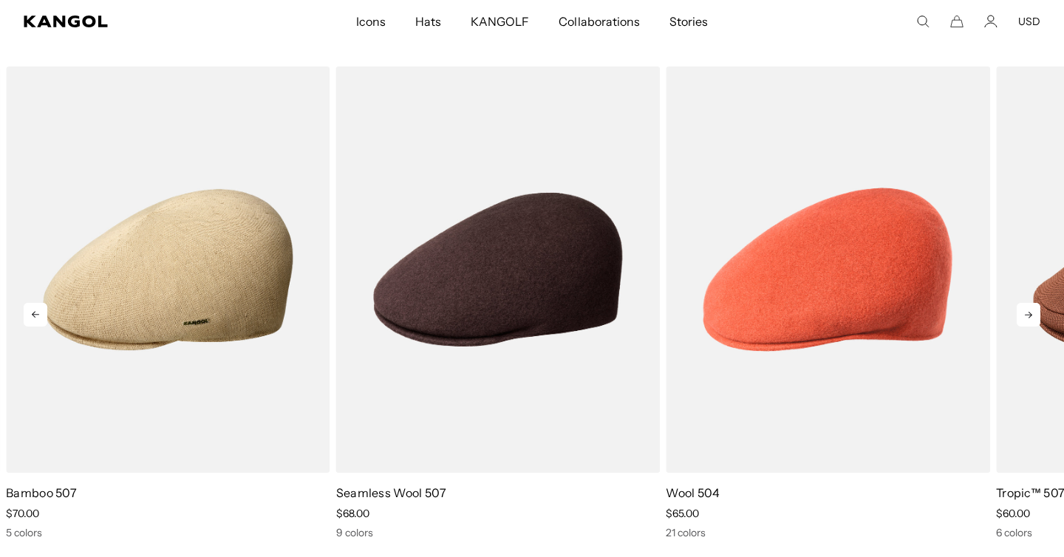
click at [1030, 308] on icon at bounding box center [1028, 315] width 24 height 24
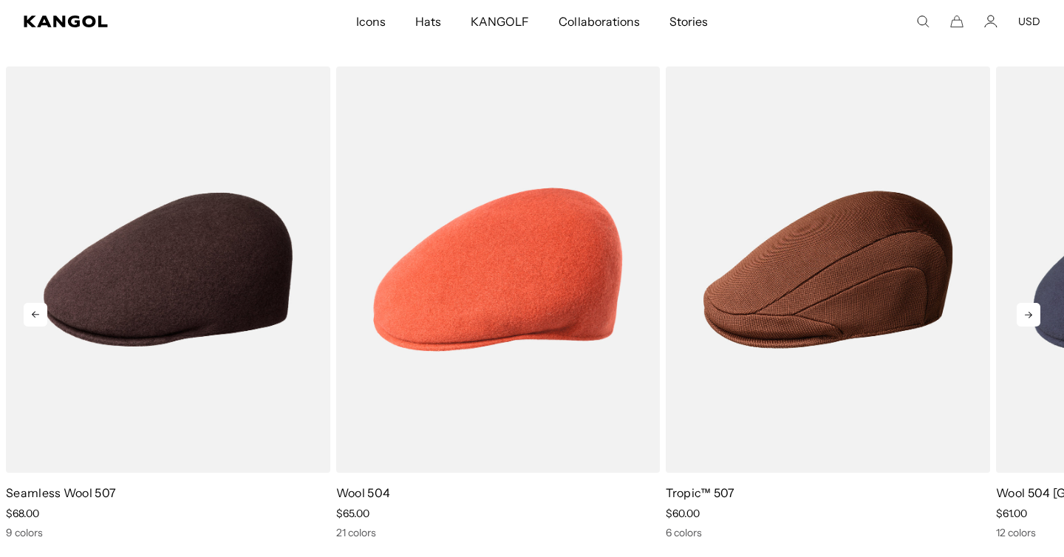
click at [1030, 308] on icon at bounding box center [1028, 315] width 24 height 24
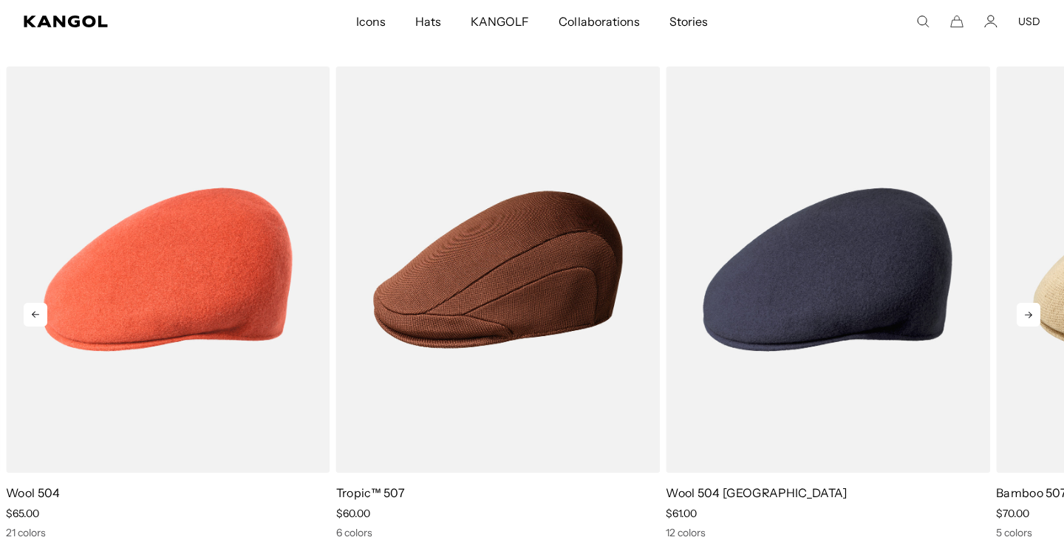
click at [1030, 308] on icon at bounding box center [1028, 315] width 24 height 24
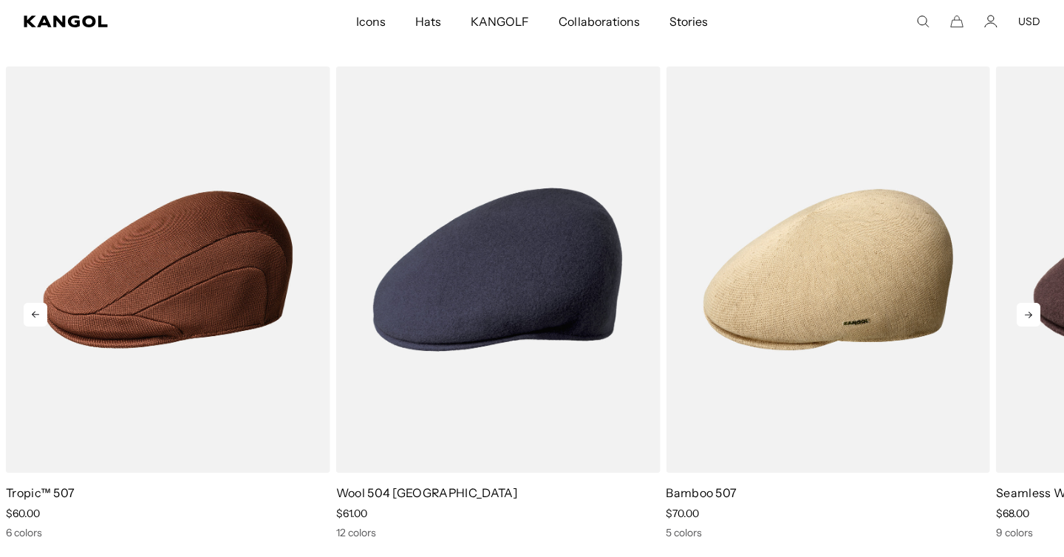
click at [1030, 308] on icon at bounding box center [1028, 315] width 24 height 24
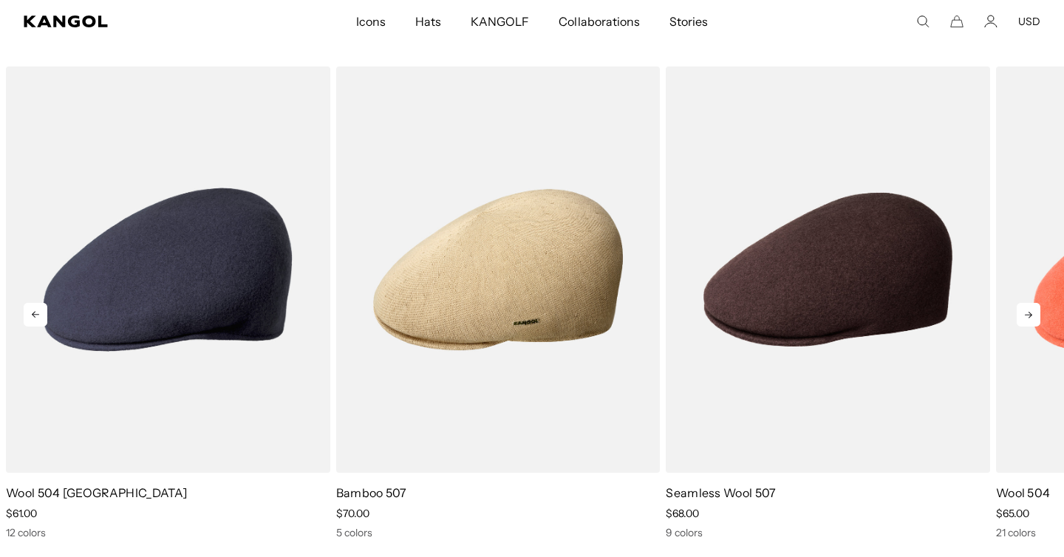
scroll to position [0, 304]
click at [1030, 308] on icon at bounding box center [1028, 315] width 24 height 24
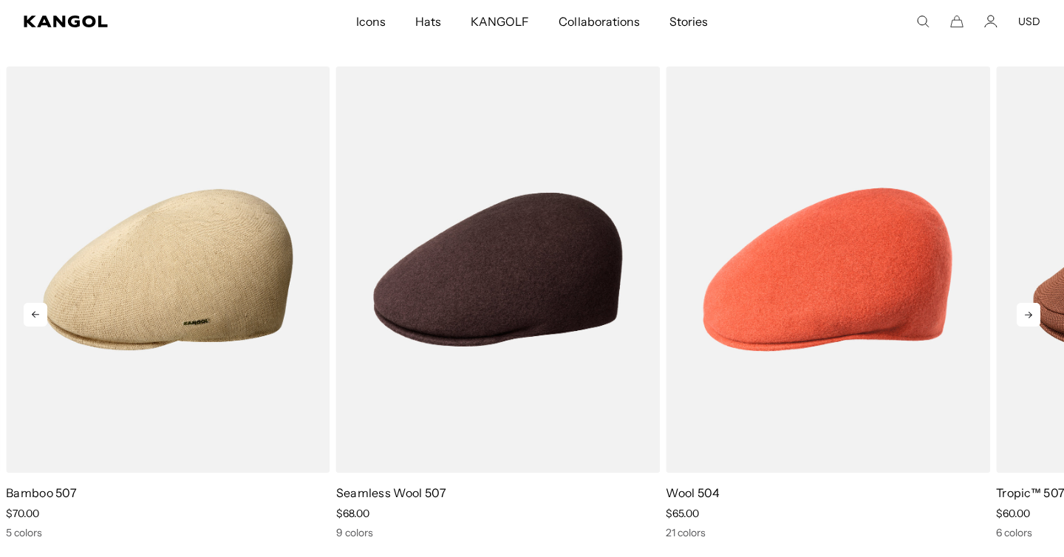
click at [1030, 308] on icon at bounding box center [1028, 315] width 24 height 24
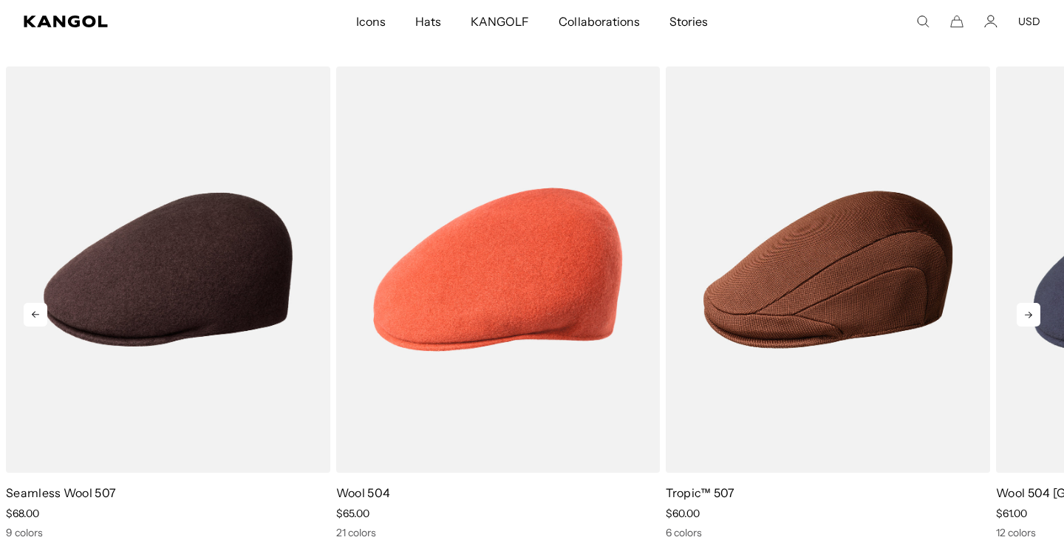
scroll to position [0, 0]
click at [1030, 308] on icon at bounding box center [1028, 315] width 24 height 24
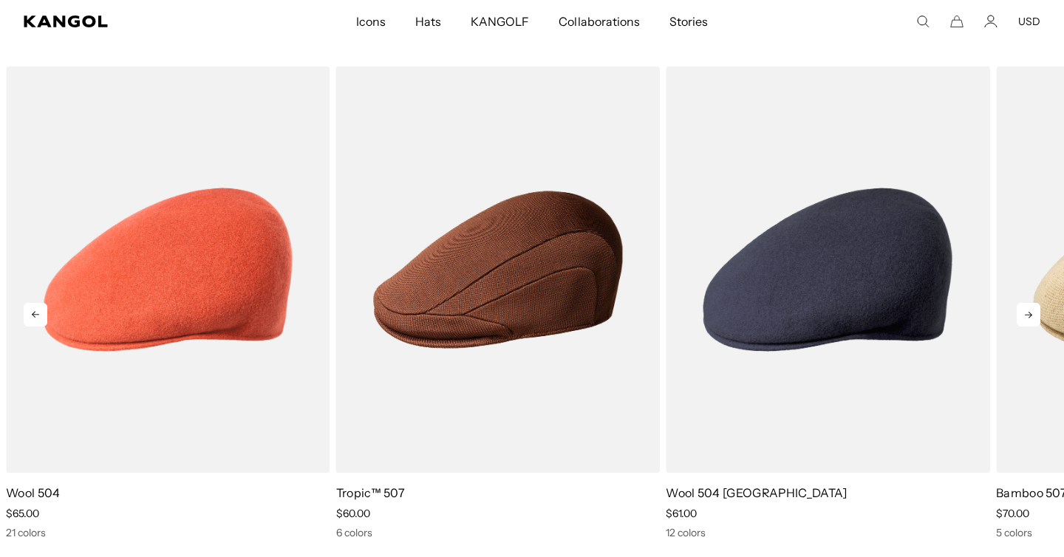
click at [1030, 308] on icon at bounding box center [1028, 315] width 24 height 24
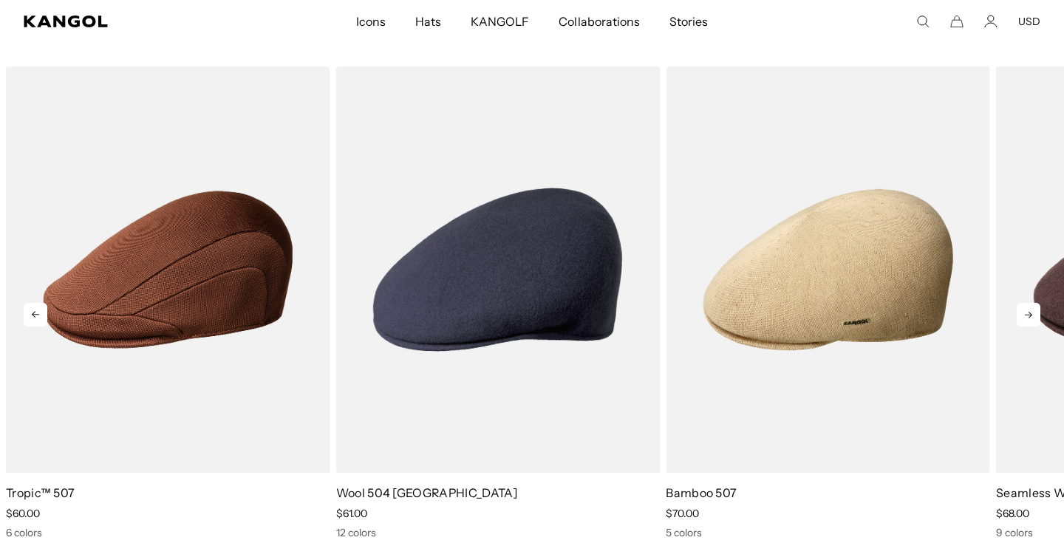
scroll to position [0, 304]
click at [1030, 308] on icon at bounding box center [1028, 315] width 24 height 24
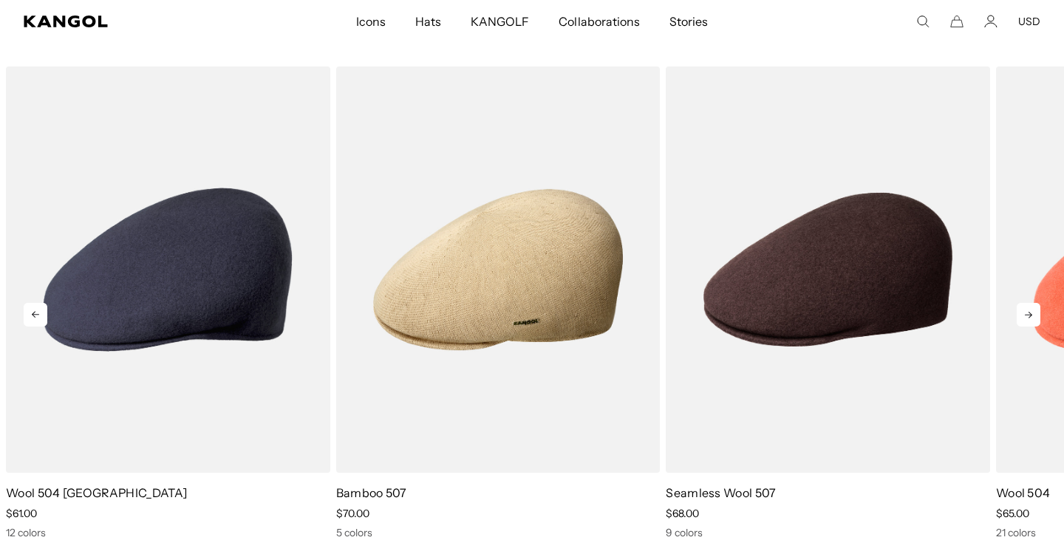
click at [1030, 308] on icon at bounding box center [1028, 315] width 24 height 24
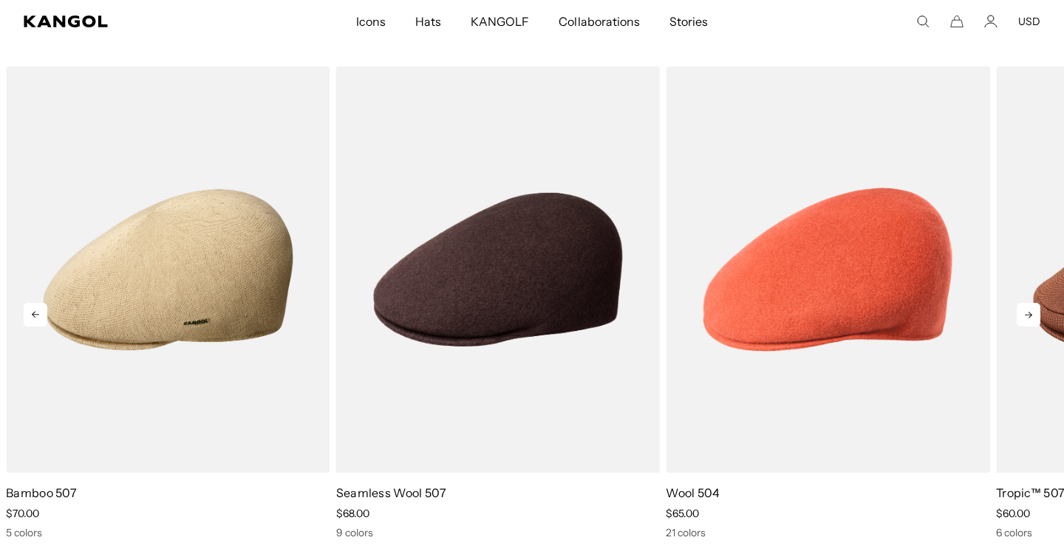
scroll to position [0, 304]
click at [1030, 308] on icon at bounding box center [1028, 315] width 24 height 24
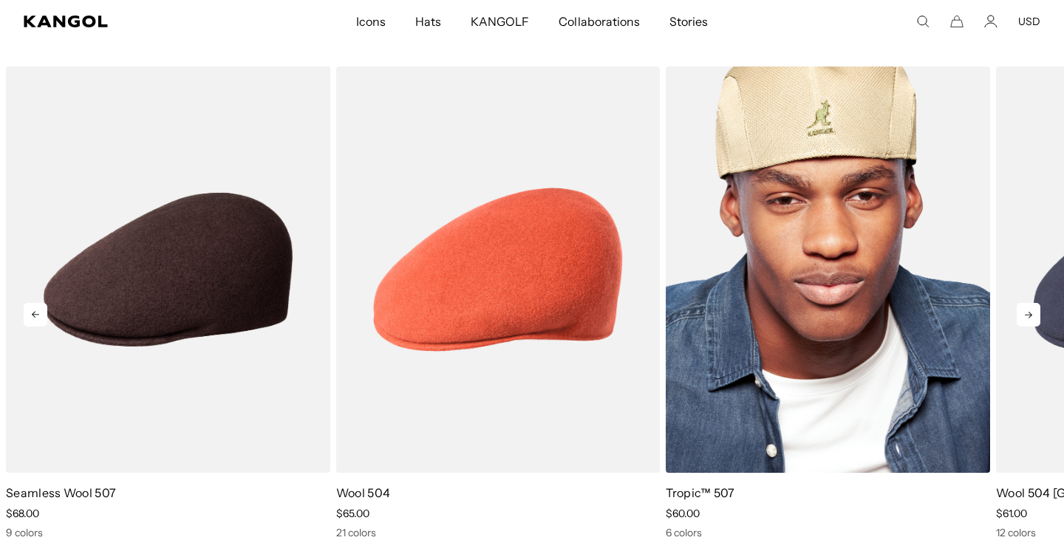
scroll to position [0, 0]
click at [855, 291] on img "3 of 5" at bounding box center [828, 269] width 324 height 407
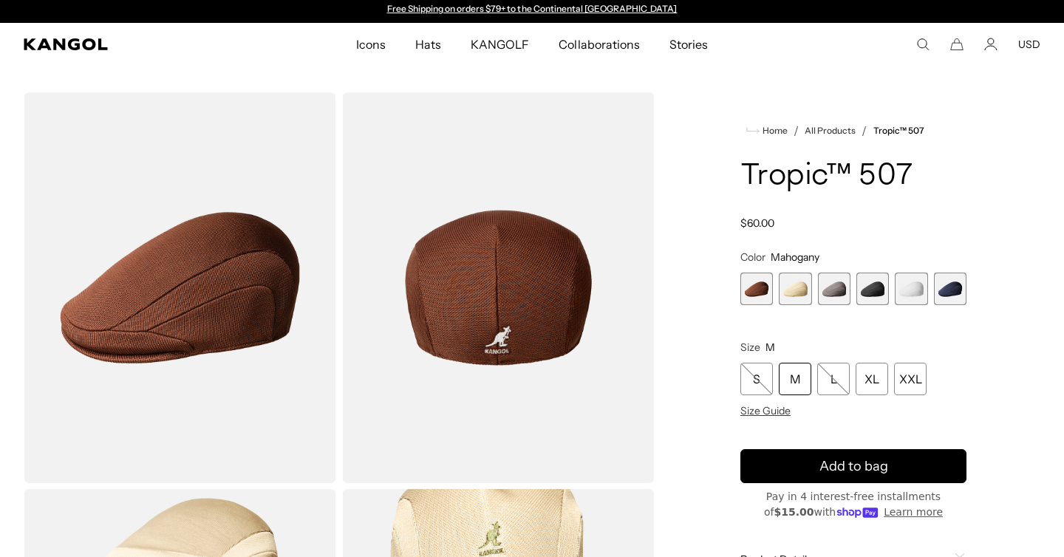
click at [873, 284] on span "4 of 6" at bounding box center [872, 289] width 32 height 32
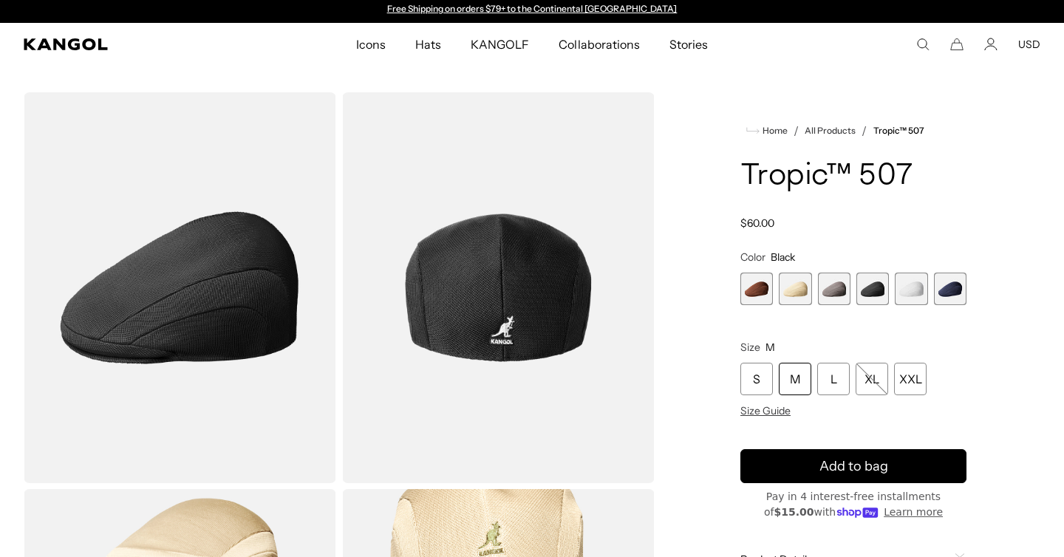
click at [836, 292] on span "3 of 6" at bounding box center [834, 289] width 32 height 32
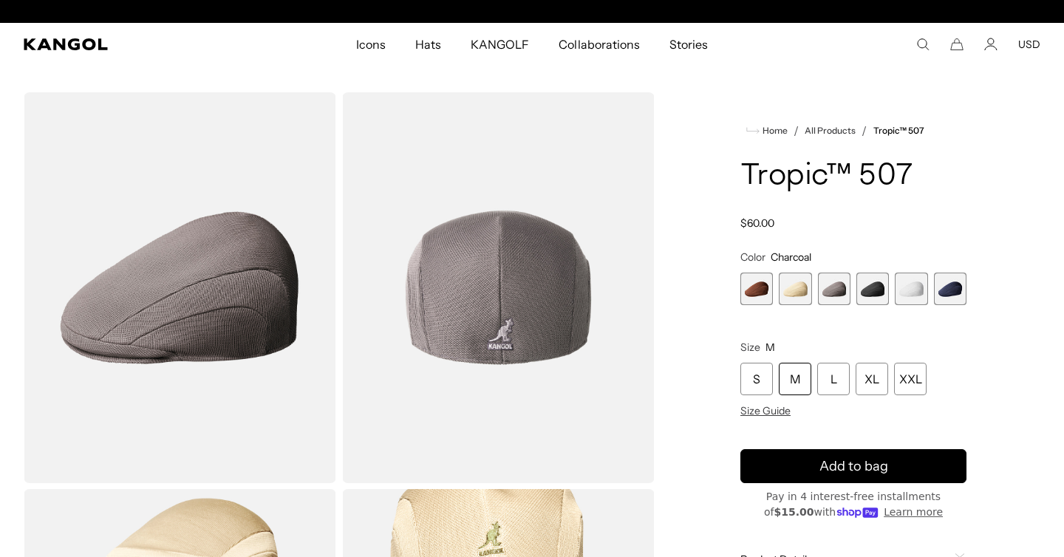
scroll to position [0, 304]
click at [871, 291] on span "4 of 6" at bounding box center [872, 289] width 32 height 32
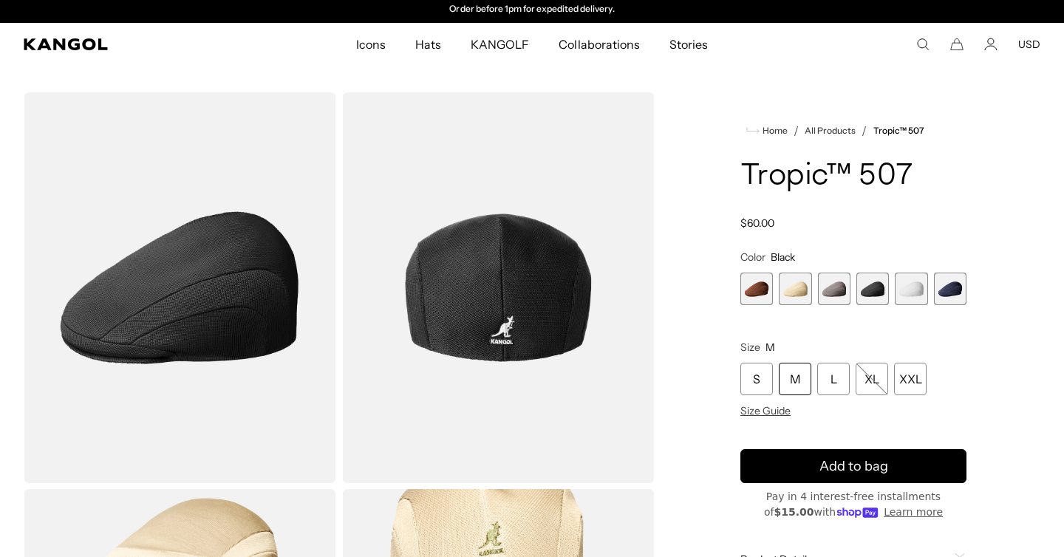
click at [944, 296] on span "6 of 6" at bounding box center [950, 289] width 32 height 32
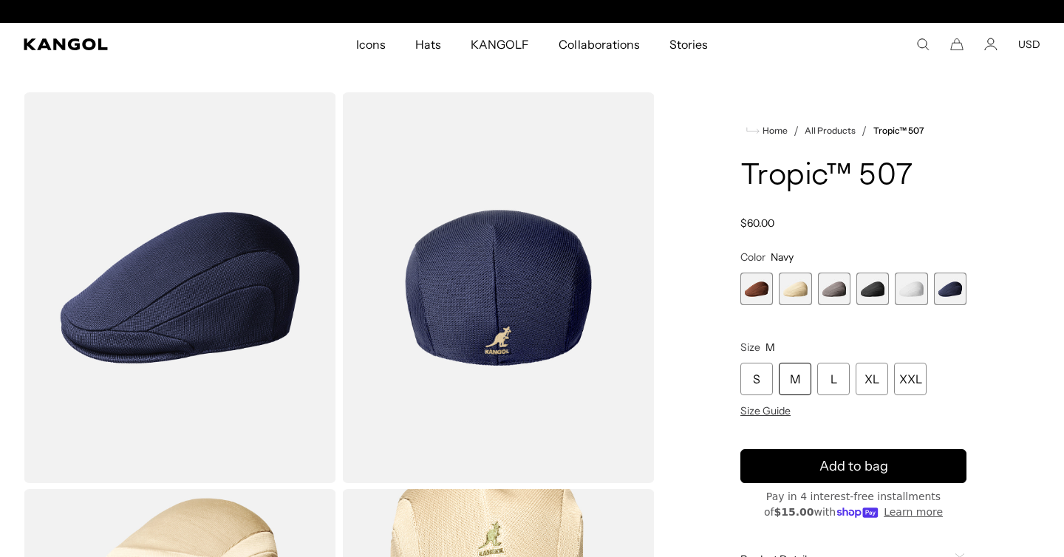
scroll to position [0, 304]
click at [763, 292] on span "1 of 6" at bounding box center [756, 289] width 32 height 32
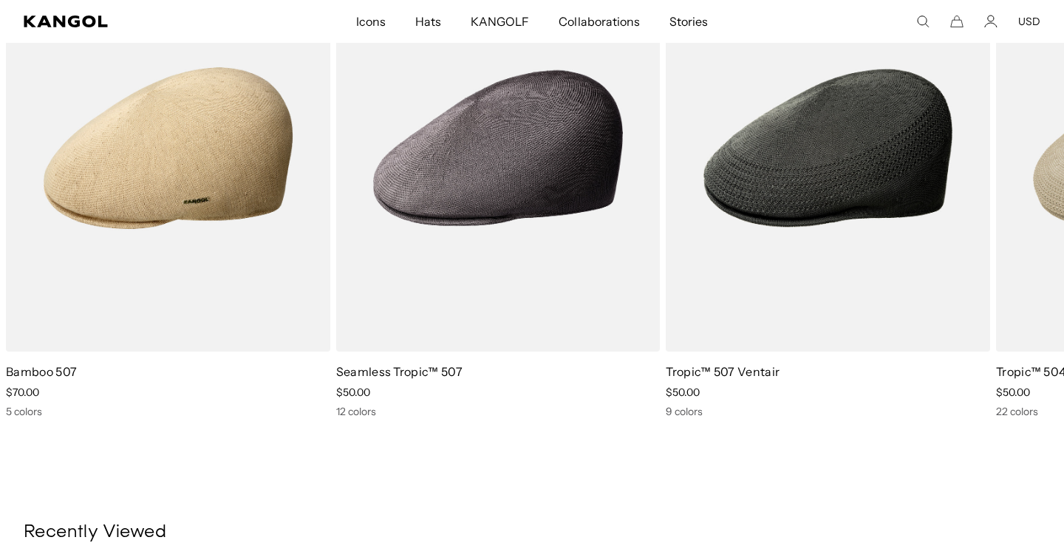
scroll to position [1499, 0]
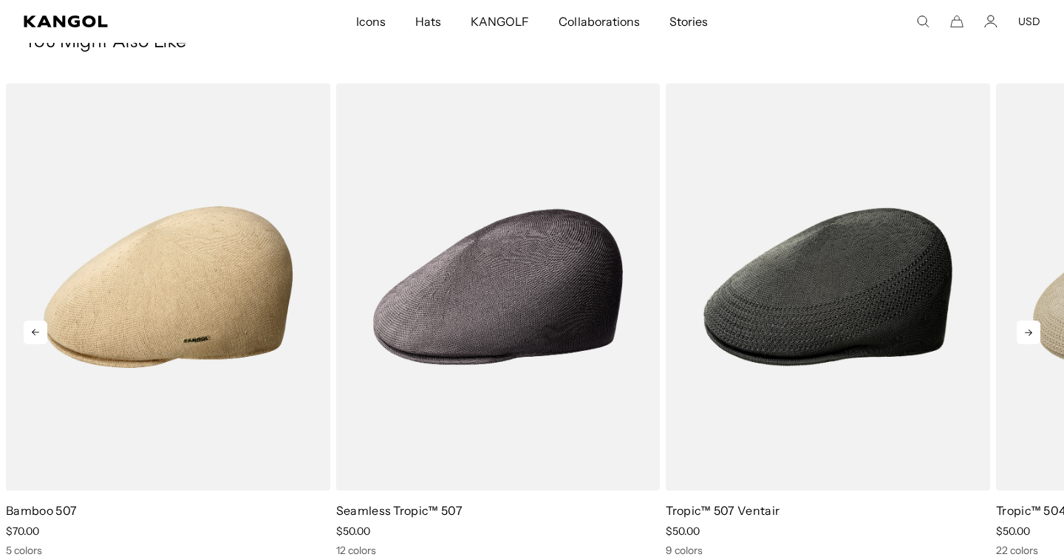
scroll to position [0, 304]
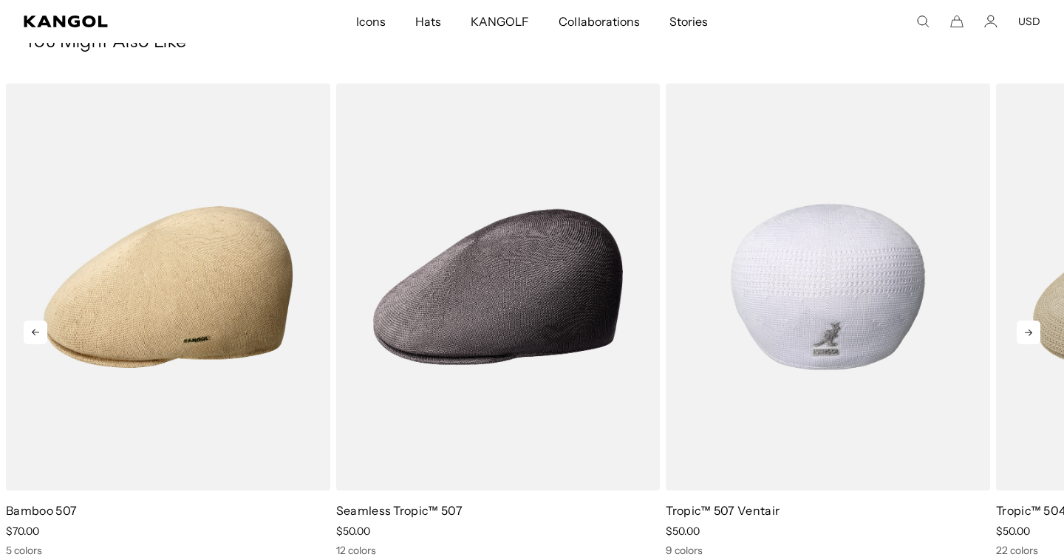
click at [779, 325] on img "3 of 5" at bounding box center [828, 286] width 324 height 407
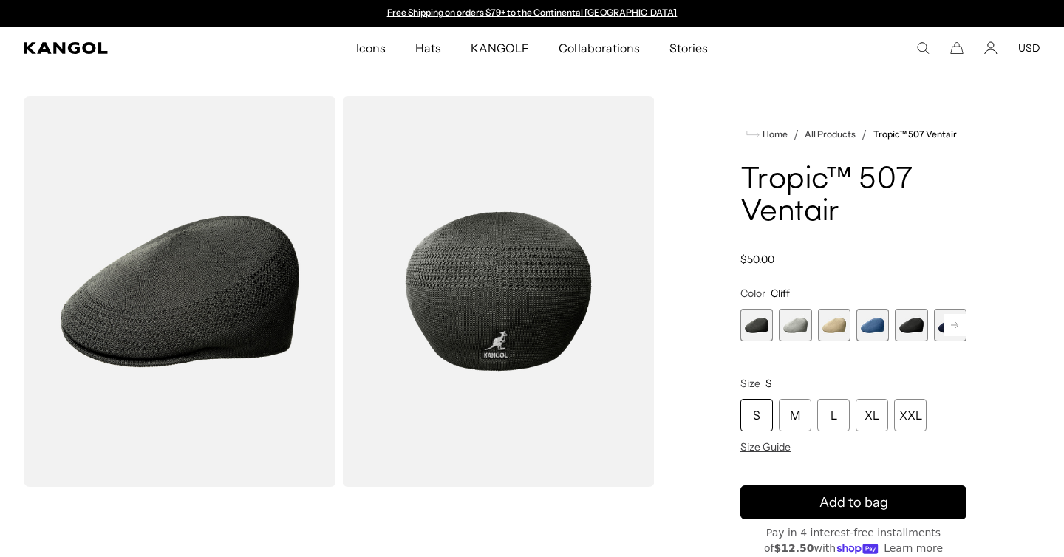
click at [913, 326] on span "5 of 9" at bounding box center [910, 325] width 32 height 32
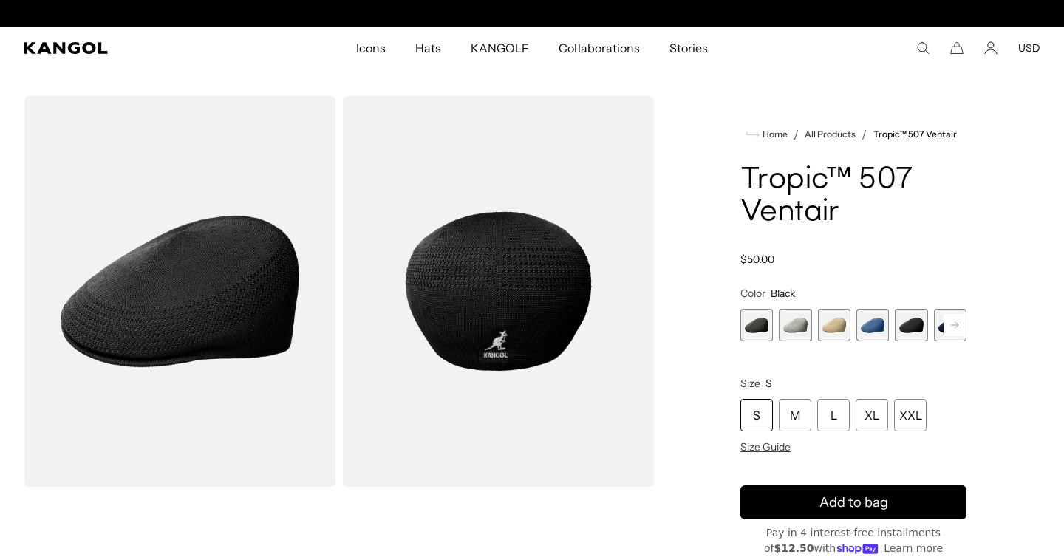
scroll to position [0, 304]
click at [952, 329] on rect at bounding box center [954, 325] width 22 height 22
click at [951, 320] on rect at bounding box center [954, 325] width 22 height 22
click at [951, 320] on span "9 of 9" at bounding box center [950, 325] width 32 height 32
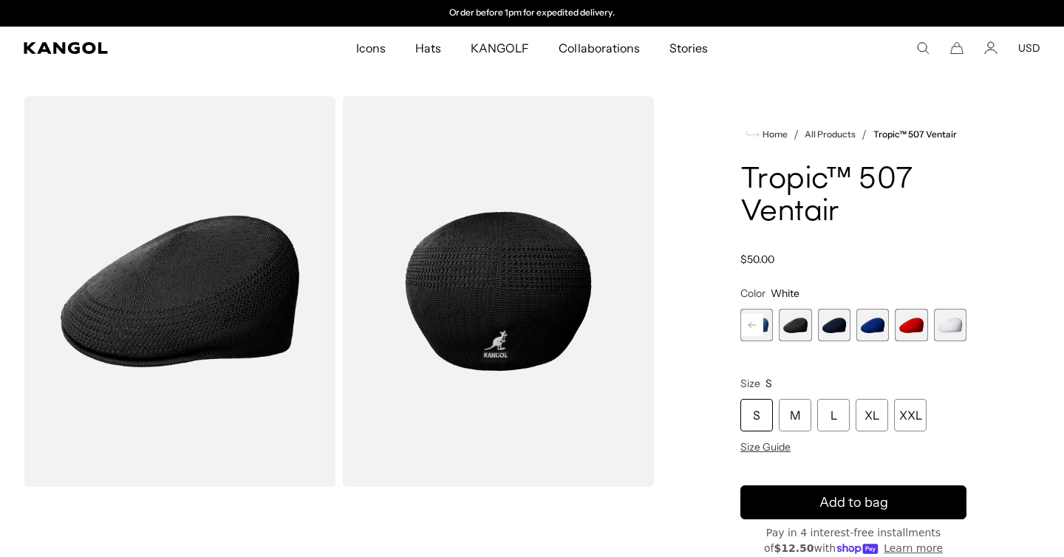
click at [951, 320] on span "9 of 9" at bounding box center [950, 325] width 32 height 32
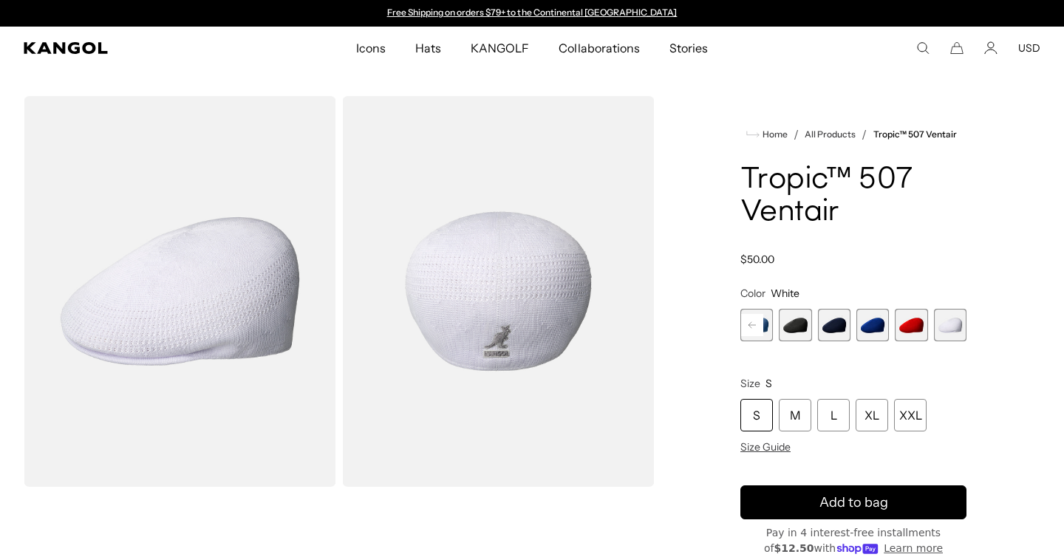
click at [751, 322] on rect at bounding box center [752, 325] width 22 height 22
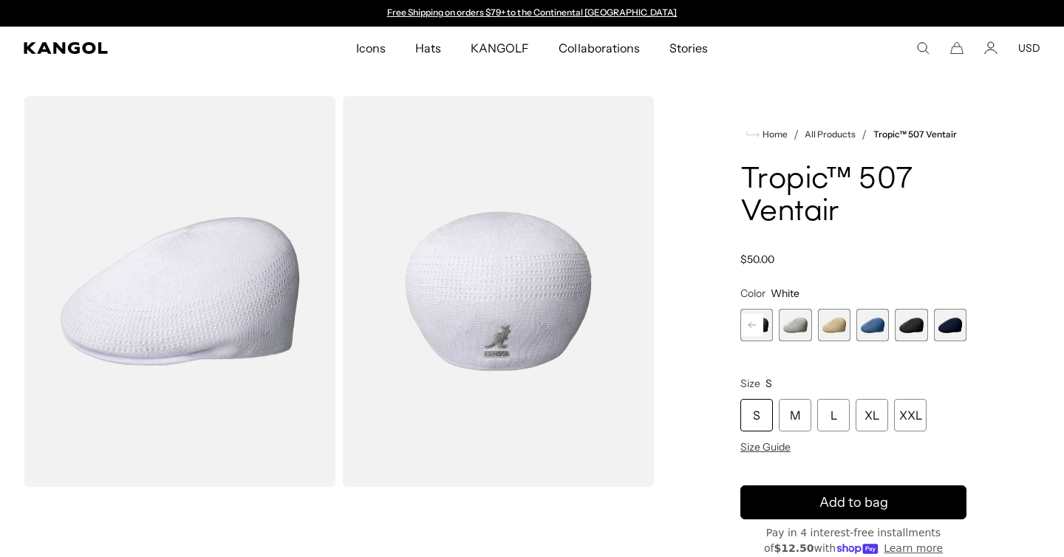
click at [751, 322] on span "1 of 9" at bounding box center [756, 325] width 32 height 32
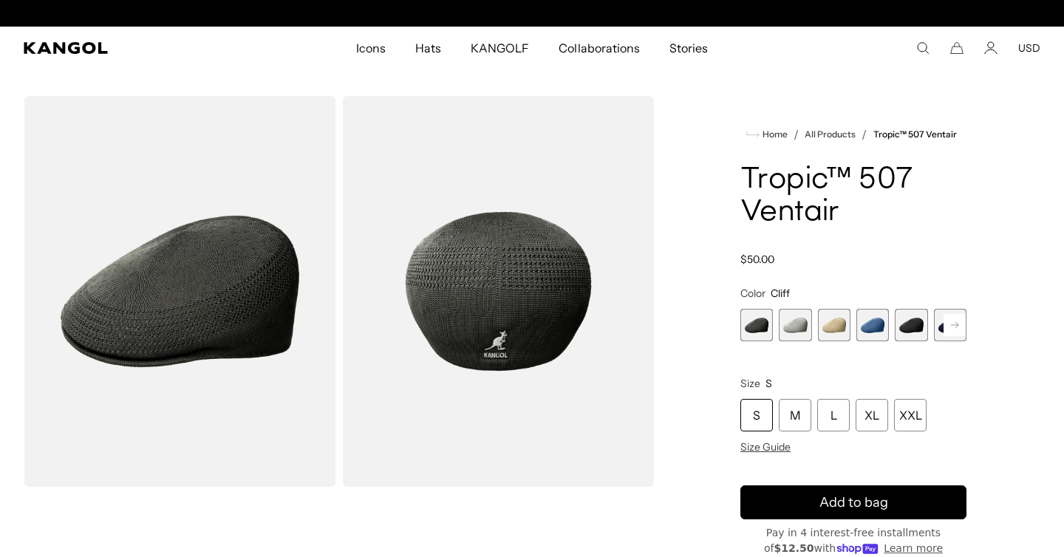
click at [751, 322] on span "1 of 9" at bounding box center [756, 325] width 32 height 32
click at [914, 326] on span "5 of 9" at bounding box center [910, 325] width 32 height 32
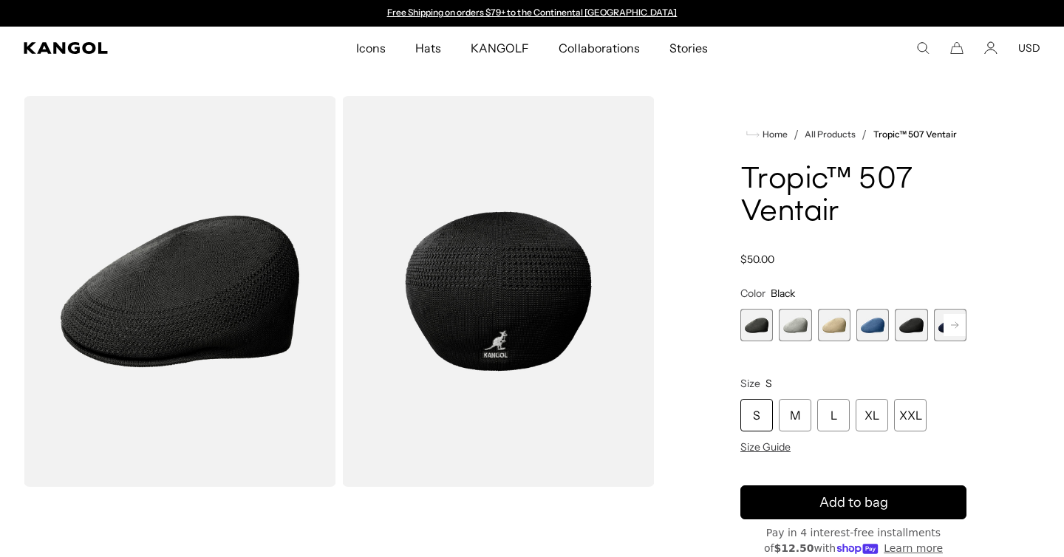
click at [824, 326] on span "3 of 9" at bounding box center [834, 325] width 32 height 32
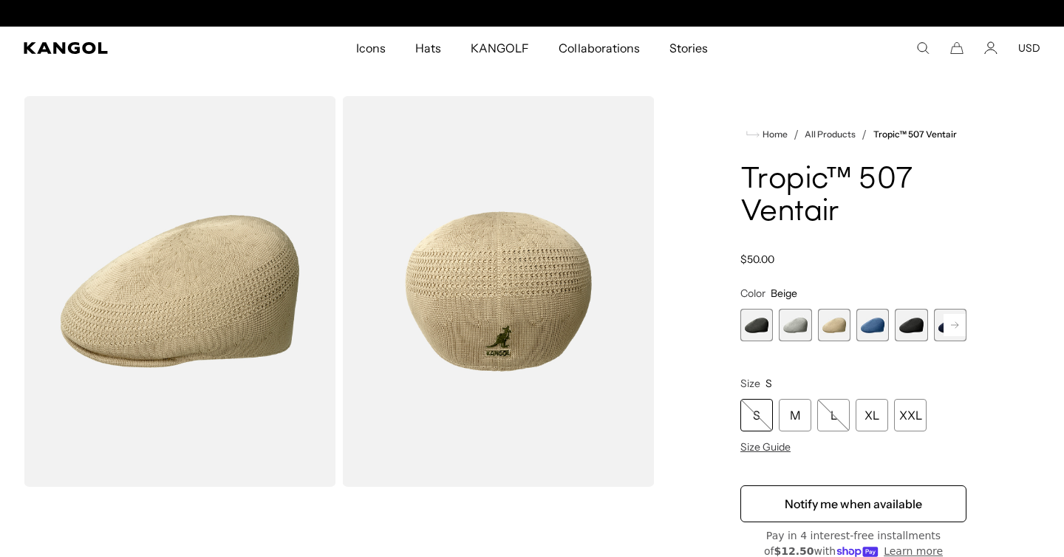
scroll to position [0, 304]
click at [958, 321] on rect at bounding box center [954, 325] width 22 height 22
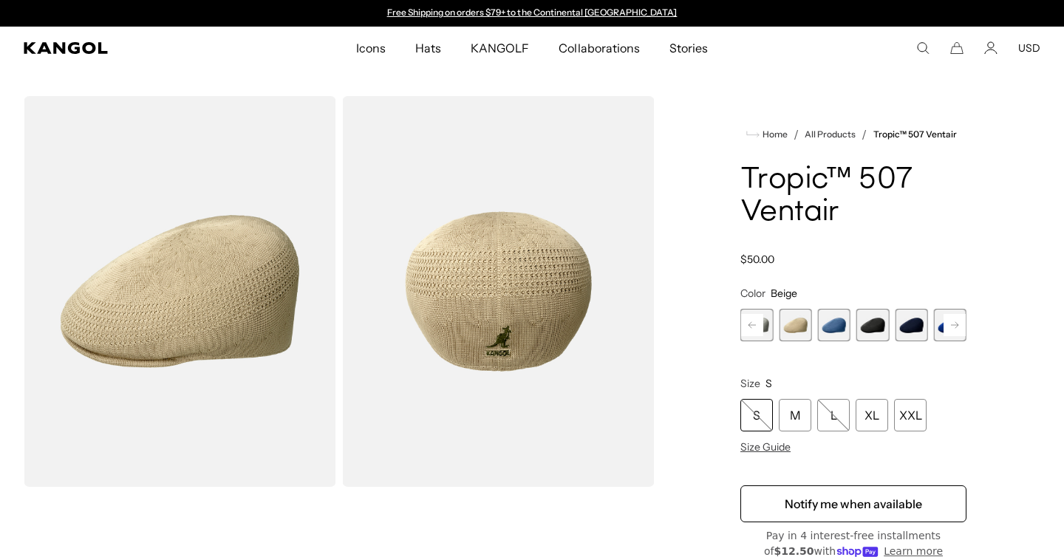
click at [911, 321] on span "6 of 9" at bounding box center [910, 325] width 32 height 32
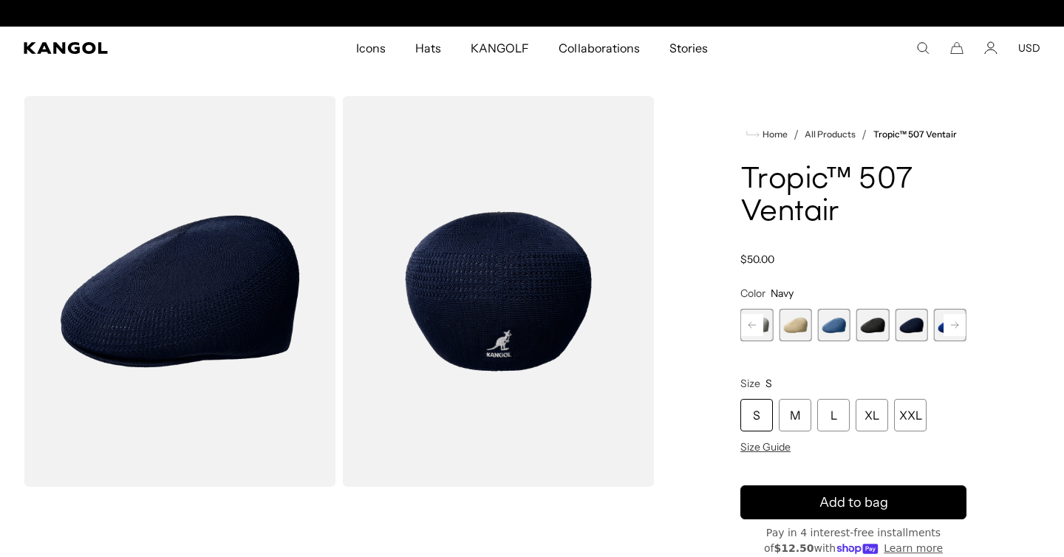
scroll to position [0, 304]
click at [870, 324] on span "5 of 9" at bounding box center [872, 325] width 32 height 32
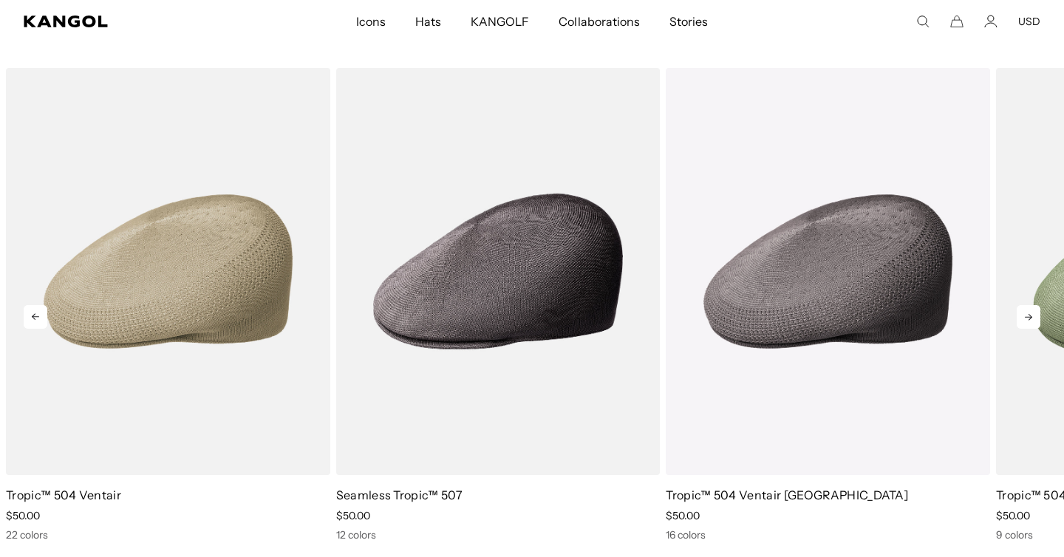
click at [1030, 309] on icon at bounding box center [1028, 317] width 24 height 24
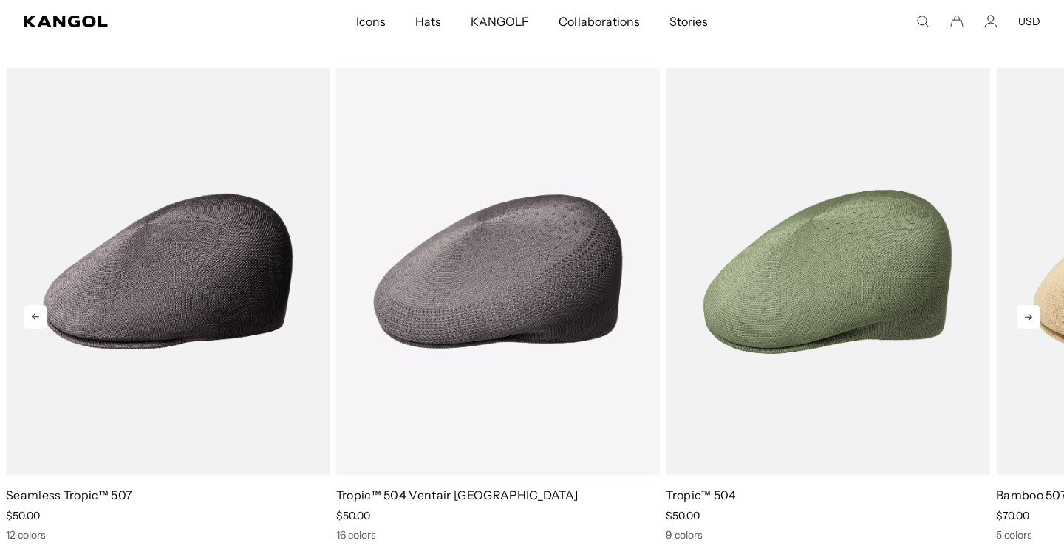
click at [1030, 309] on icon at bounding box center [1028, 317] width 24 height 24
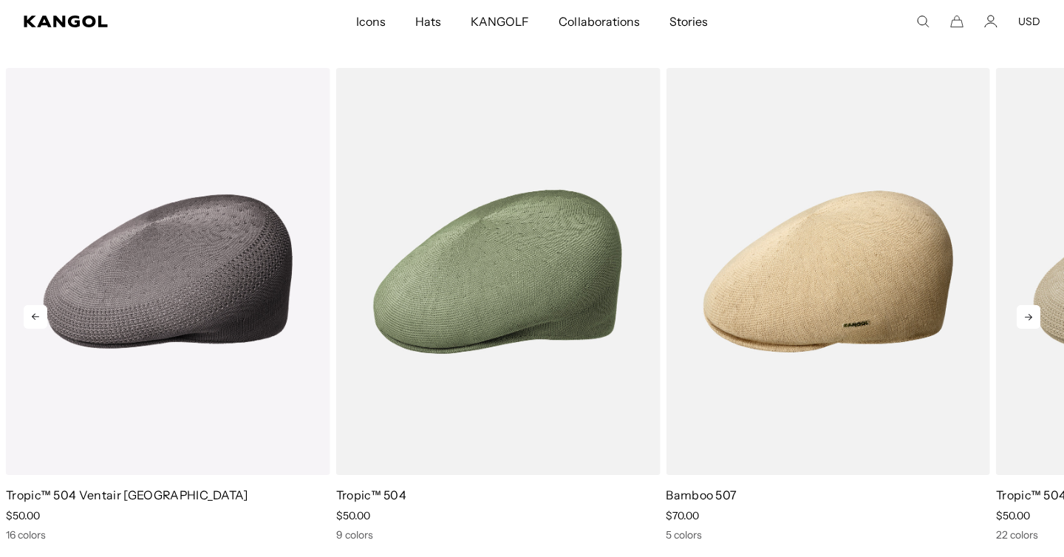
scroll to position [0, 304]
click at [1030, 309] on icon at bounding box center [1028, 317] width 24 height 24
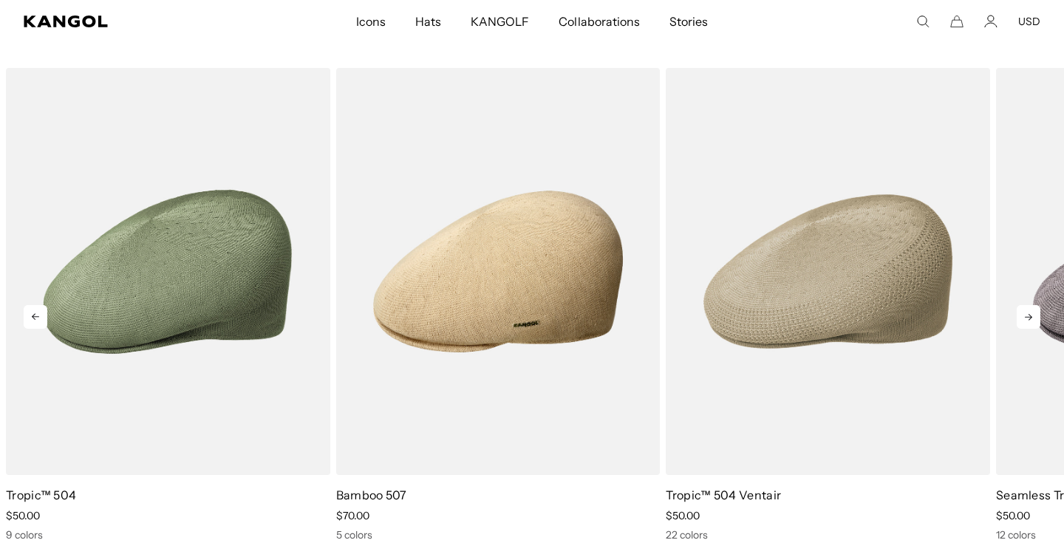
click at [1030, 309] on icon at bounding box center [1028, 317] width 24 height 24
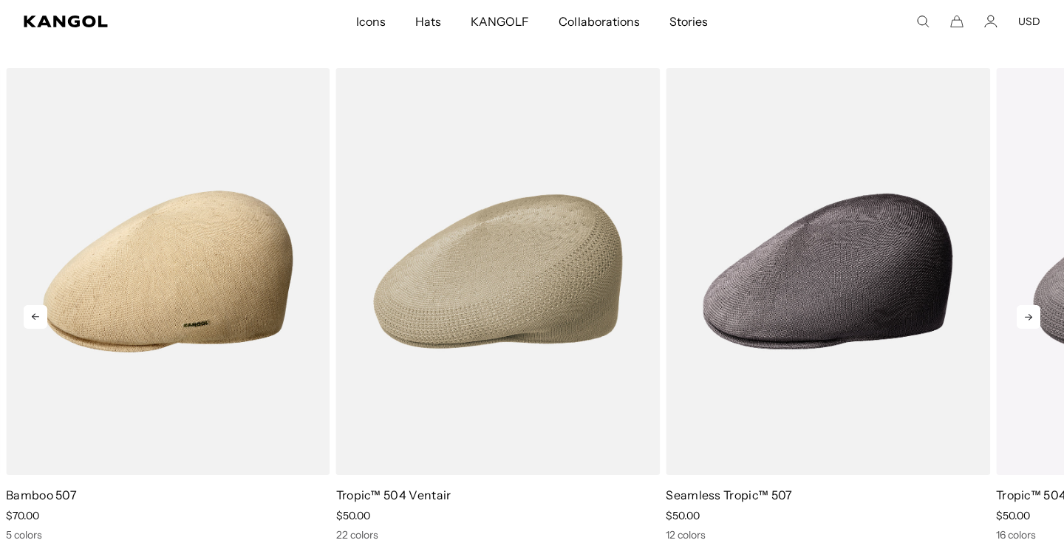
click at [1030, 309] on icon at bounding box center [1028, 317] width 24 height 24
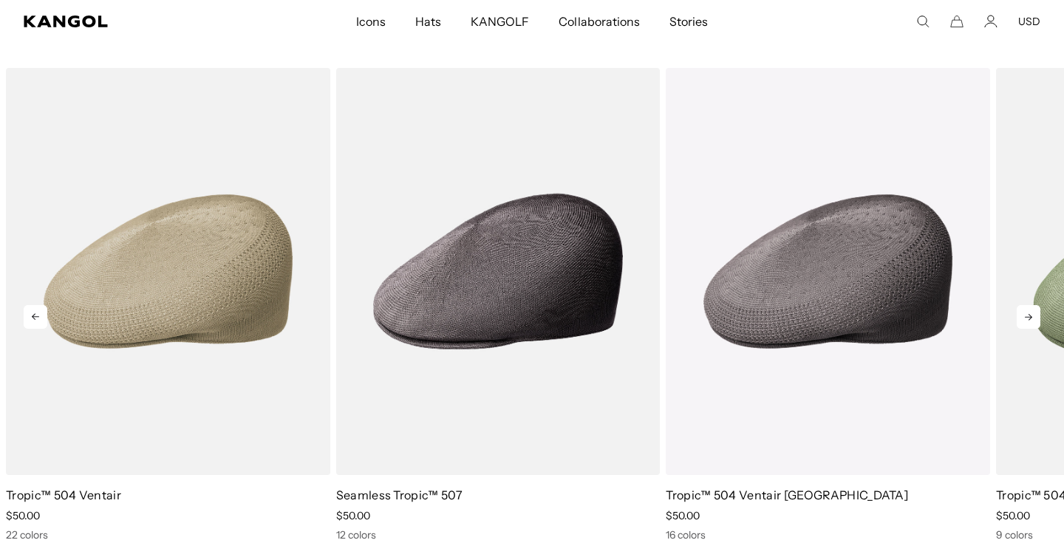
click at [1030, 309] on icon at bounding box center [1028, 317] width 24 height 24
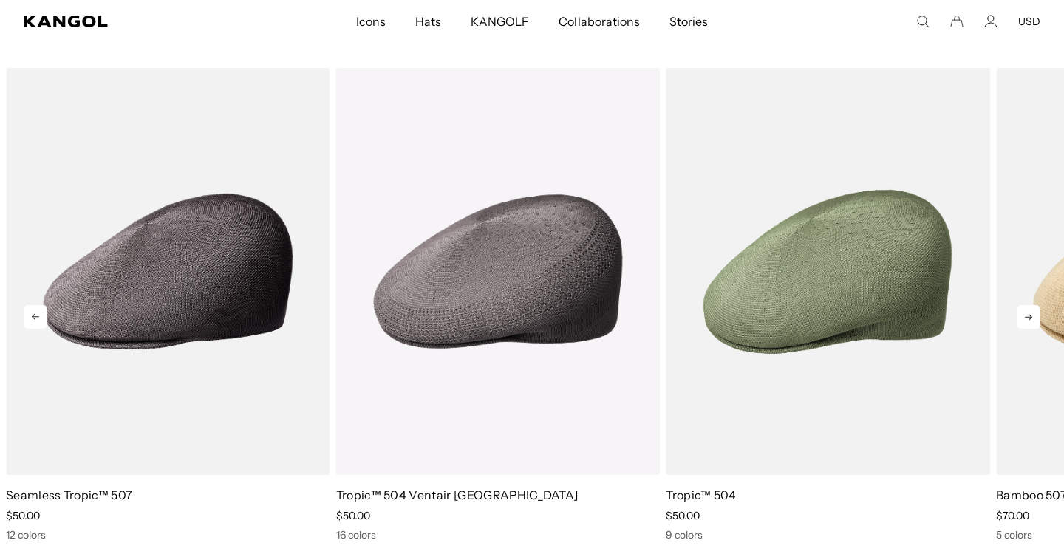
click at [1030, 309] on icon at bounding box center [1028, 317] width 24 height 24
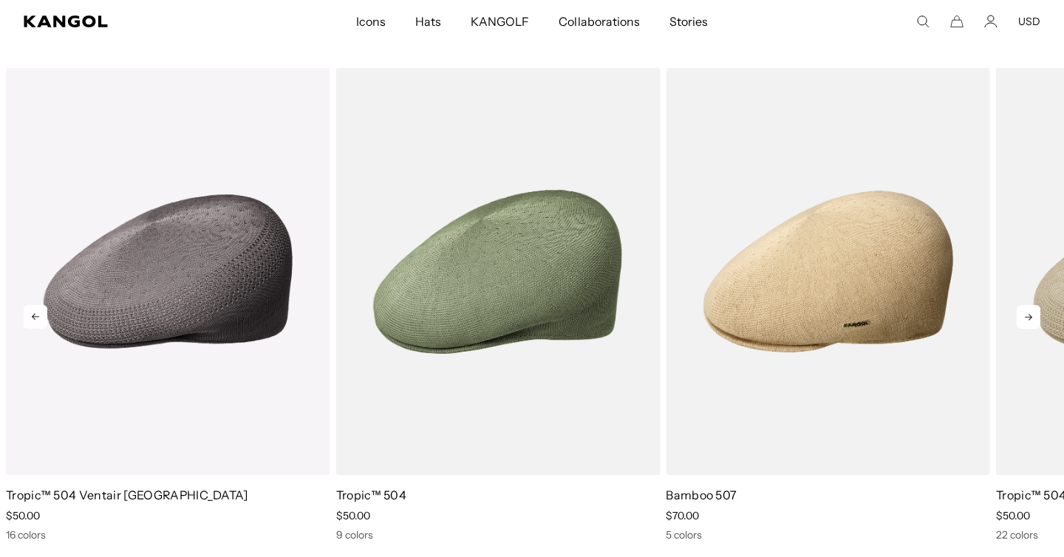
scroll to position [0, 304]
click at [1030, 309] on icon at bounding box center [1028, 317] width 24 height 24
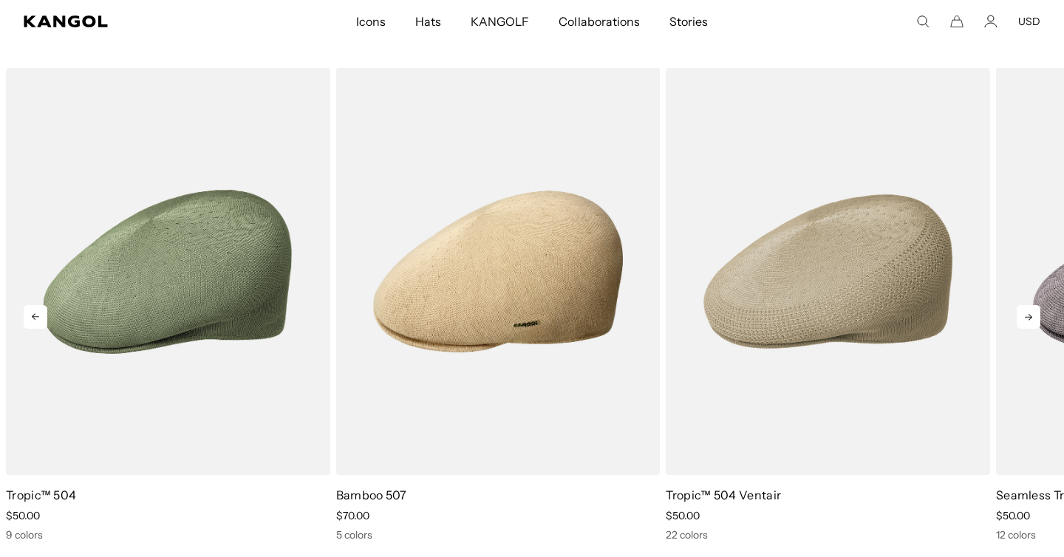
click at [1030, 309] on icon at bounding box center [1028, 317] width 24 height 24
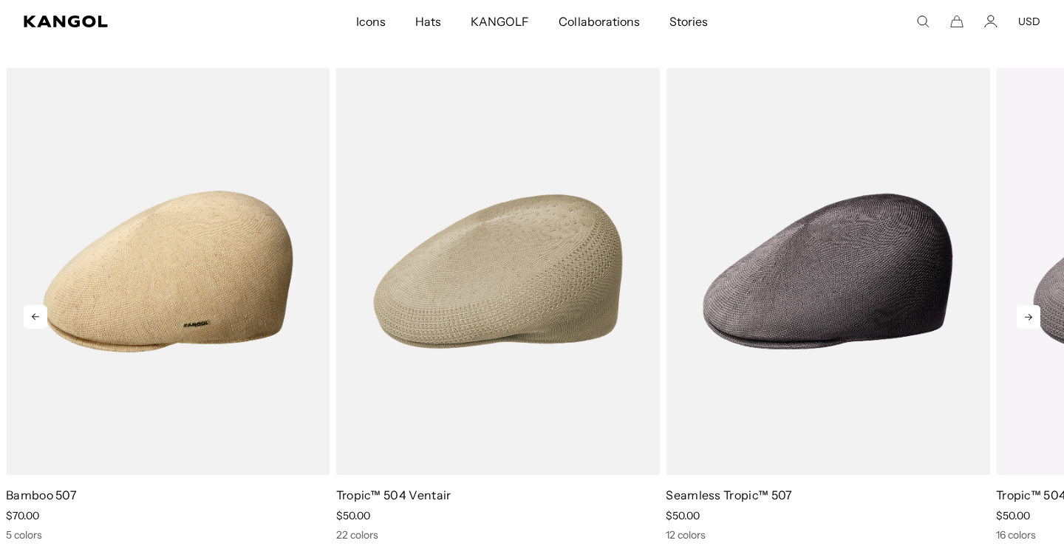
click at [1030, 309] on icon at bounding box center [1028, 317] width 24 height 24
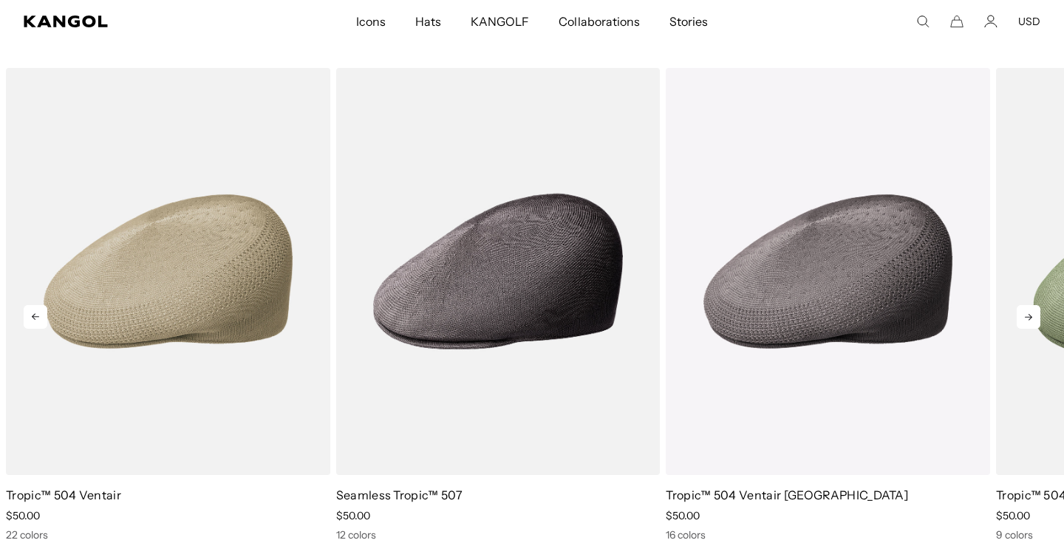
scroll to position [0, 0]
click at [1030, 309] on icon at bounding box center [1028, 317] width 24 height 24
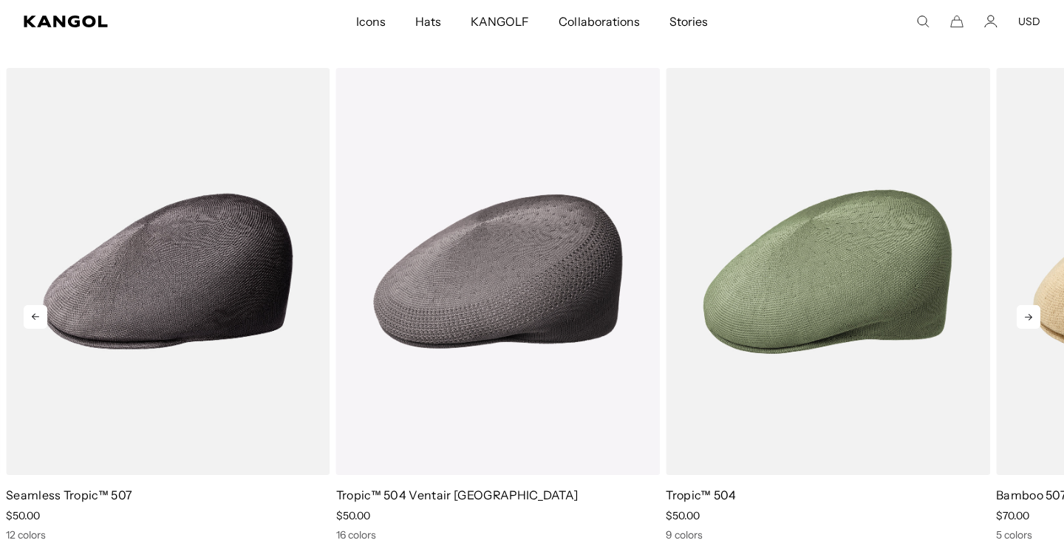
scroll to position [0, 304]
click at [1030, 309] on icon at bounding box center [1028, 317] width 24 height 24
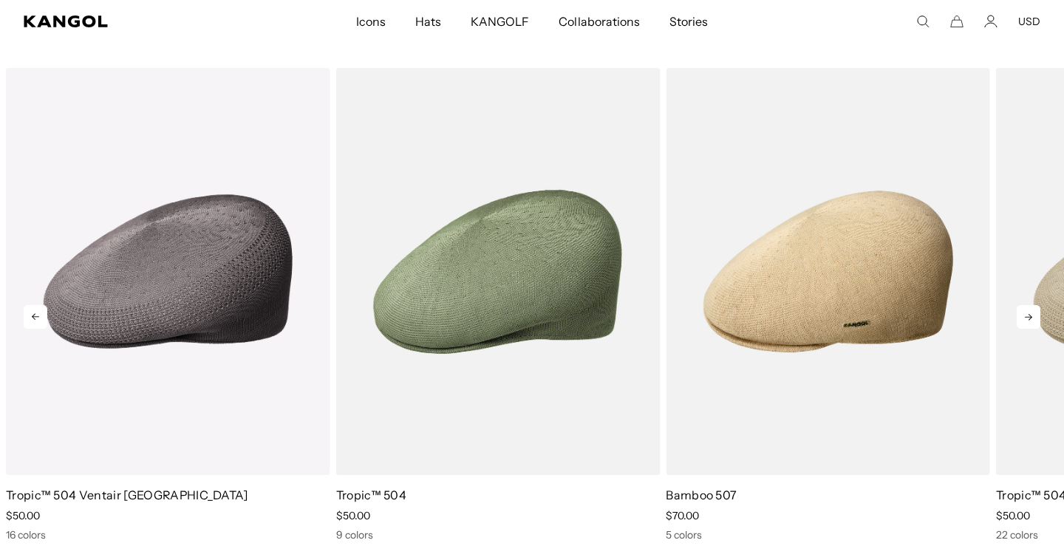
click at [1030, 309] on icon at bounding box center [1028, 317] width 24 height 24
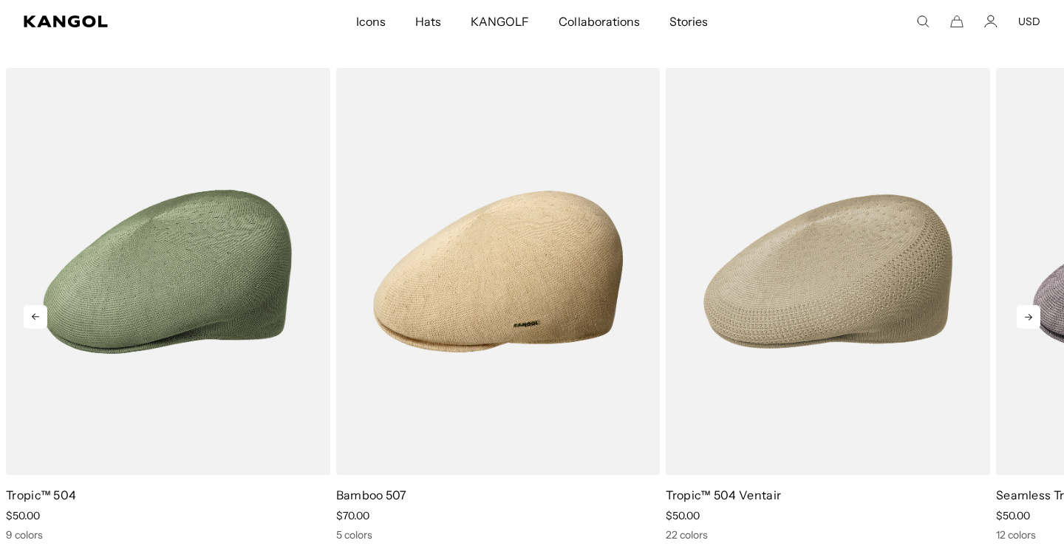
click at [1030, 309] on icon at bounding box center [1028, 317] width 24 height 24
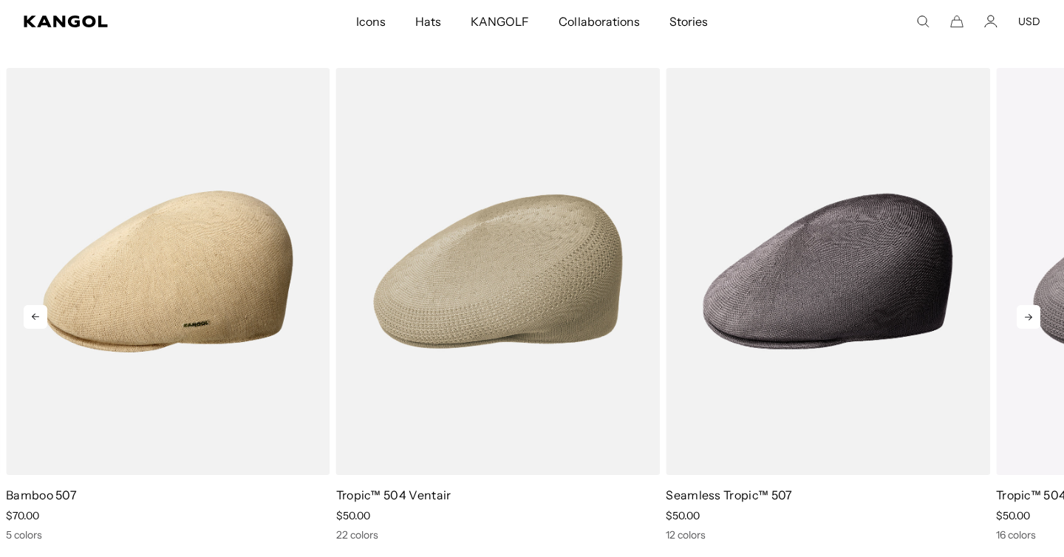
scroll to position [0, 0]
click at [1030, 309] on icon at bounding box center [1028, 317] width 24 height 24
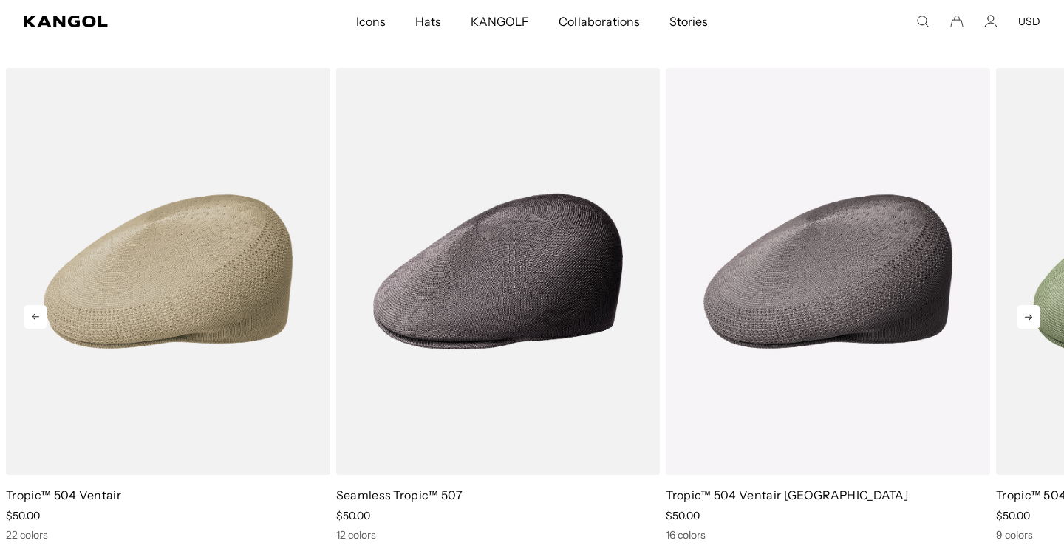
click at [1030, 309] on icon at bounding box center [1028, 317] width 24 height 24
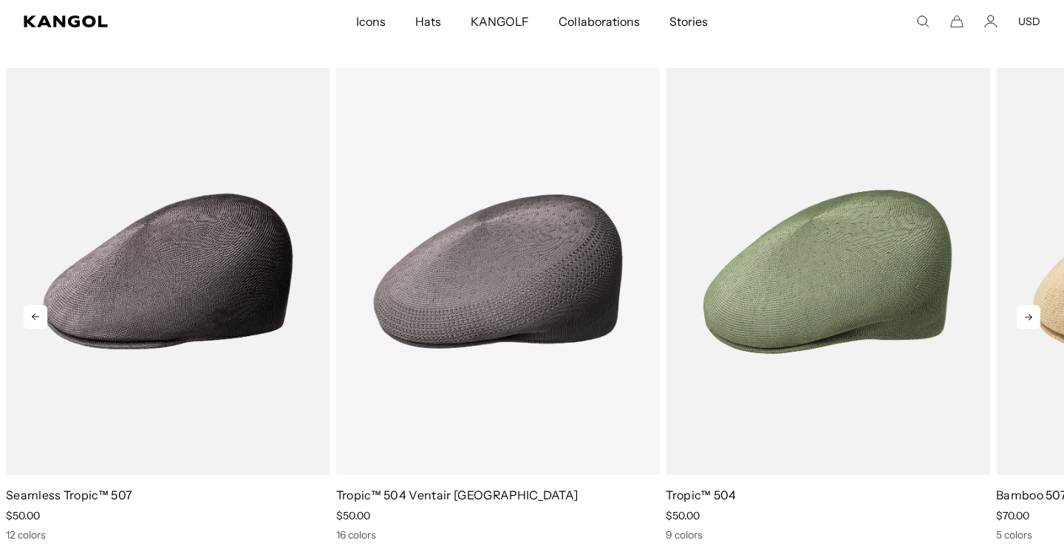
click at [1030, 309] on icon at bounding box center [1028, 317] width 24 height 24
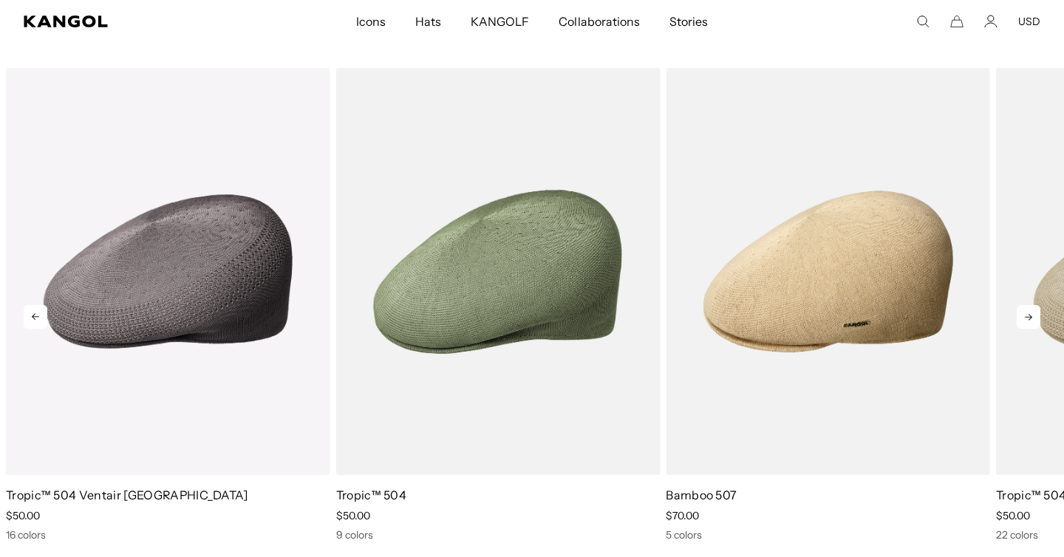
click at [1030, 309] on icon at bounding box center [1028, 317] width 24 height 24
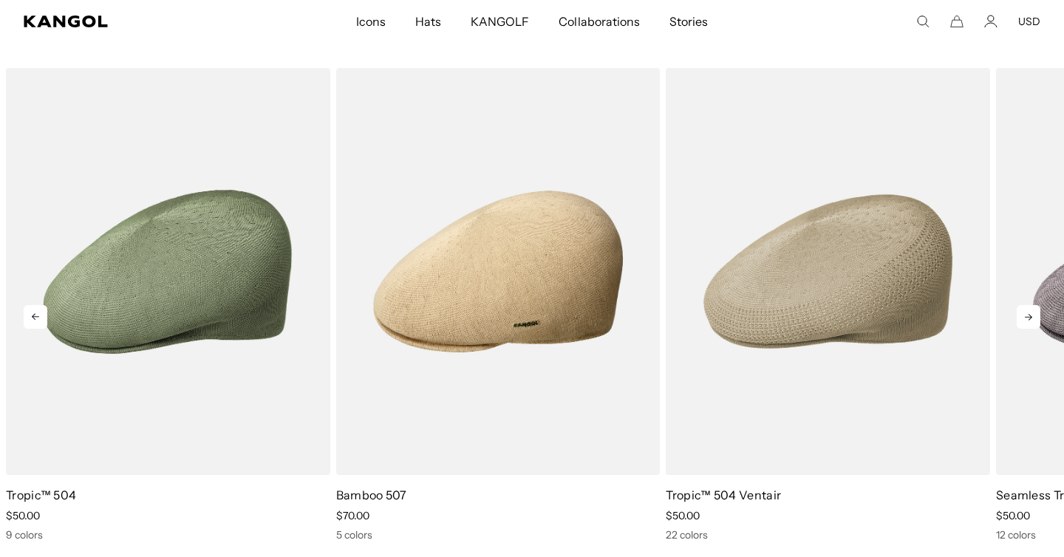
click at [1030, 309] on icon at bounding box center [1028, 317] width 24 height 24
